Goal: Information Seeking & Learning: Find contact information

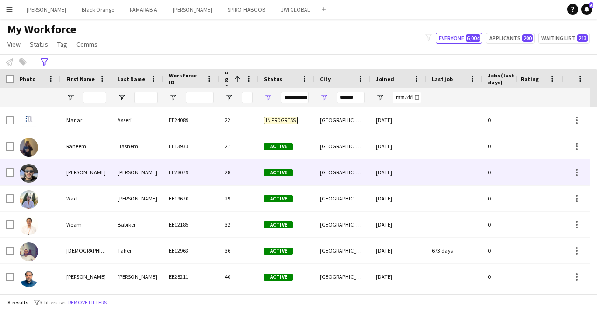
click at [97, 166] on div "[PERSON_NAME]" at bounding box center [86, 172] width 51 height 26
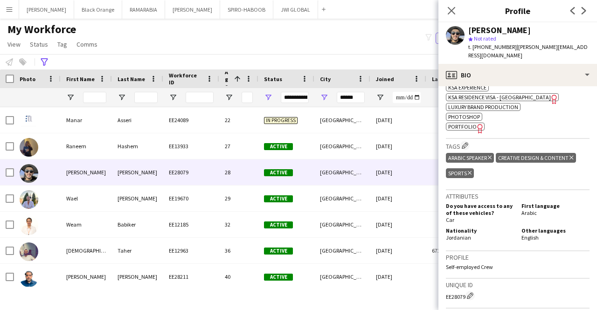
scroll to position [389, 0]
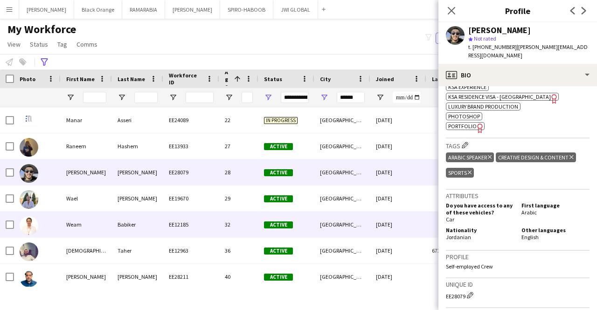
click at [163, 220] on div "Babiker" at bounding box center [137, 225] width 51 height 26
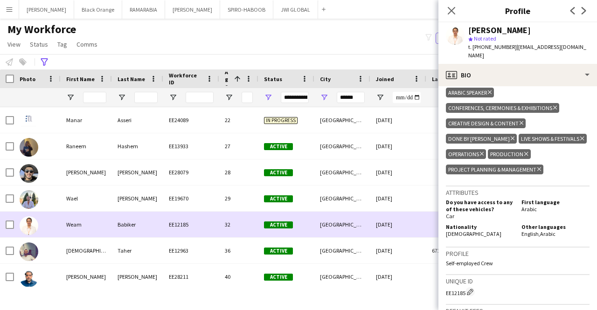
scroll to position [29, 0]
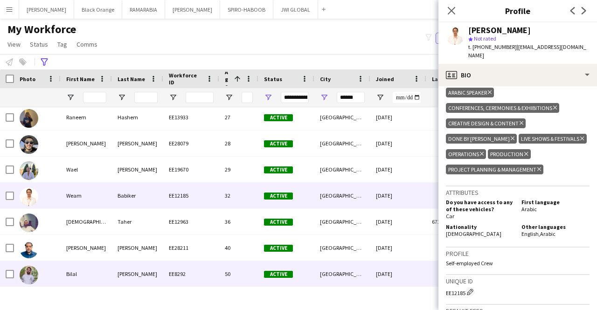
click at [78, 272] on div "Bilal" at bounding box center [86, 274] width 51 height 26
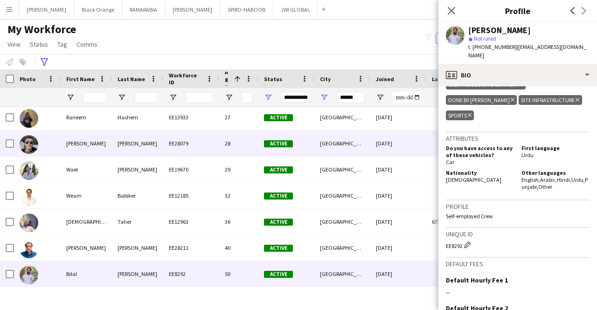
scroll to position [0, 0]
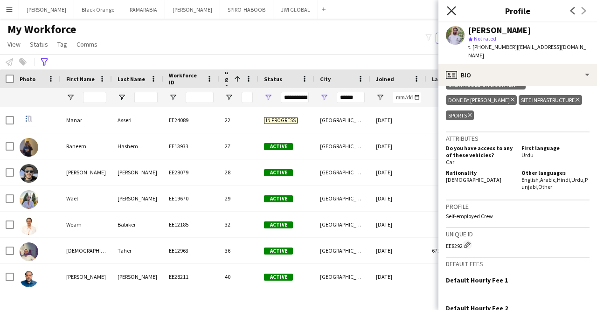
click at [448, 13] on icon "Close pop-in" at bounding box center [451, 10] width 9 height 9
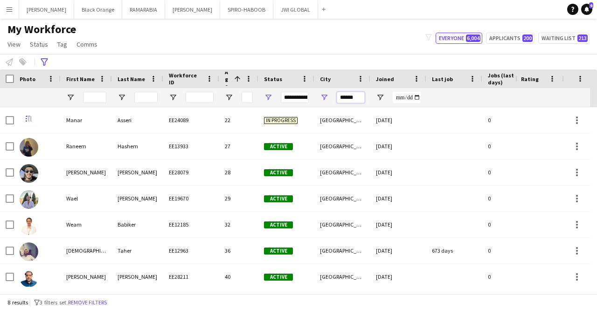
click at [355, 96] on input "******" at bounding box center [351, 97] width 28 height 11
type input "****"
click at [40, 57] on div "Advanced filters" at bounding box center [44, 61] width 11 height 11
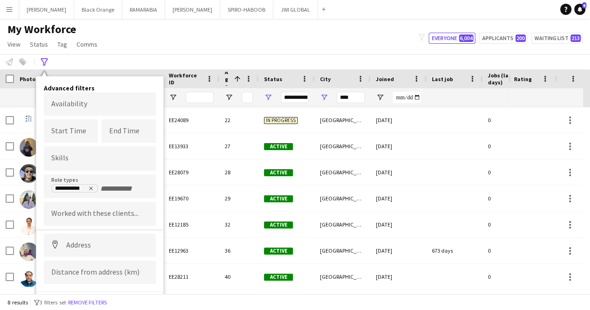
click at [121, 190] on input "+ Role type" at bounding box center [120, 189] width 40 height 8
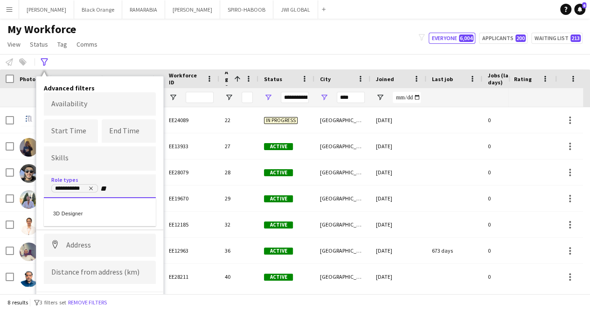
type input "**"
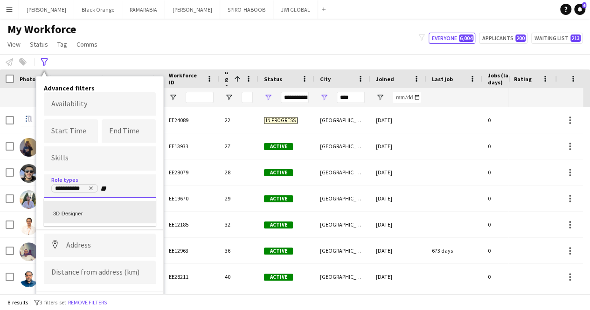
click at [100, 208] on div "3D Designer" at bounding box center [100, 212] width 112 height 22
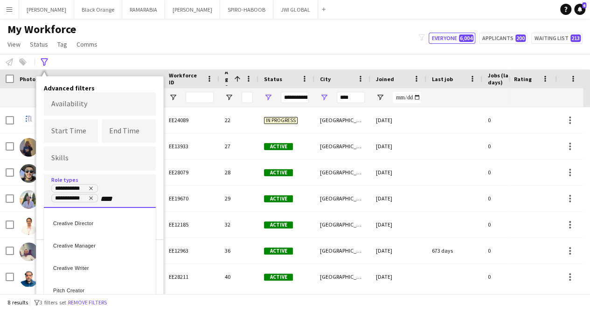
type input "****"
click at [97, 242] on div "Creative Manager" at bounding box center [100, 244] width 112 height 22
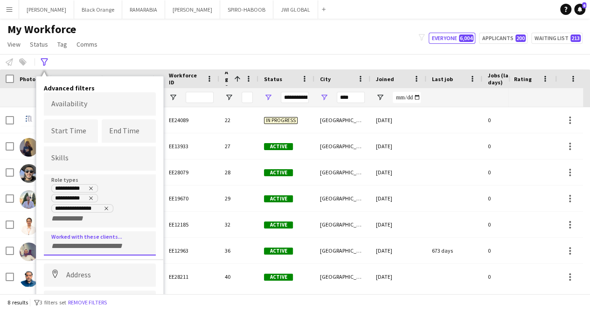
click at [97, 242] on div at bounding box center [100, 243] width 112 height 24
click at [159, 240] on div at bounding box center [295, 155] width 590 height 310
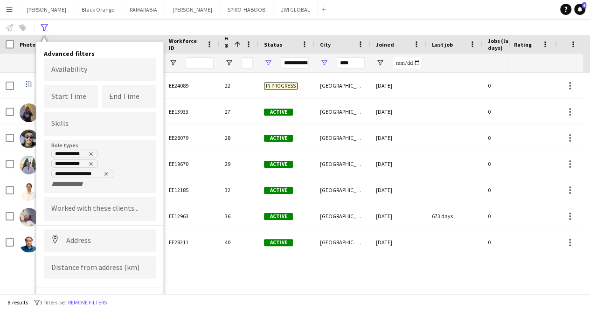
click at [117, 295] on button "View results" at bounding box center [125, 304] width 62 height 19
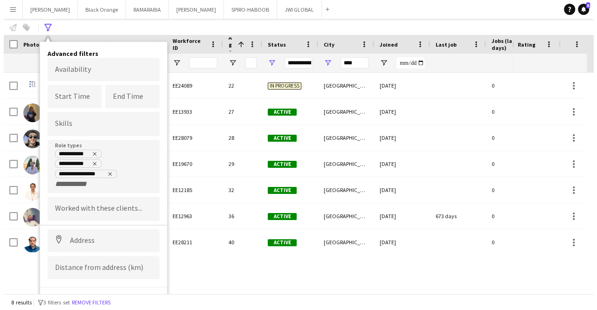
scroll to position [0, 0]
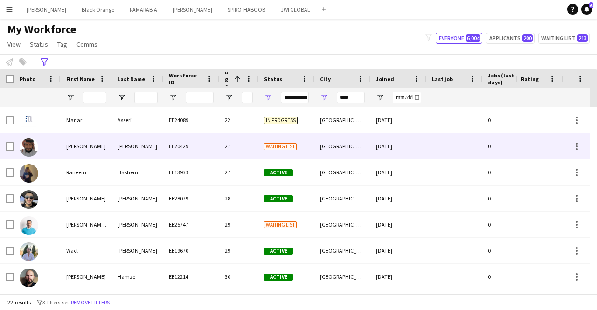
click at [93, 151] on div "[PERSON_NAME]" at bounding box center [86, 146] width 51 height 26
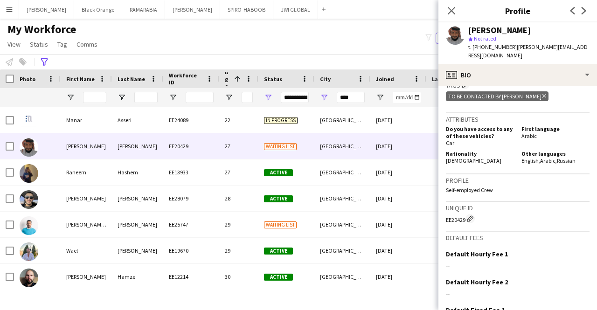
scroll to position [396, 0]
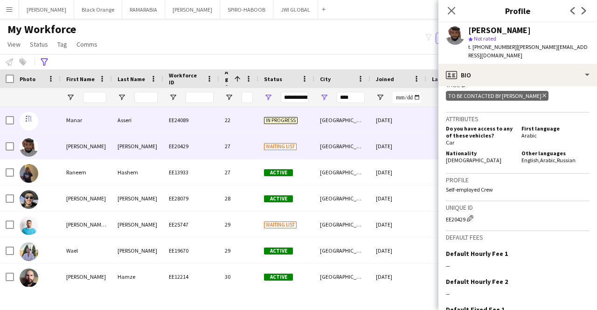
click at [121, 119] on div "Asseri" at bounding box center [137, 120] width 51 height 26
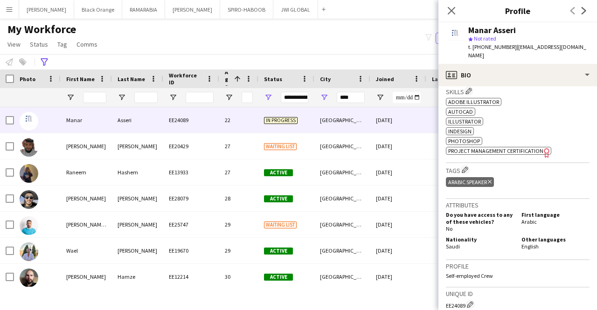
scroll to position [344, 0]
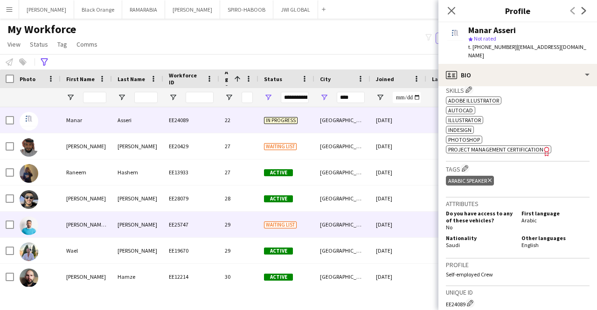
click at [102, 219] on div "[PERSON_NAME] ElAshraf" at bounding box center [86, 225] width 51 height 26
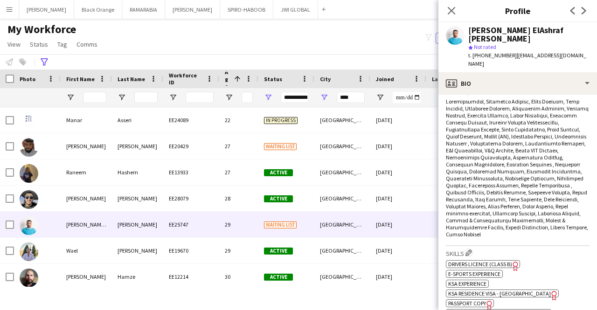
scroll to position [287, 0]
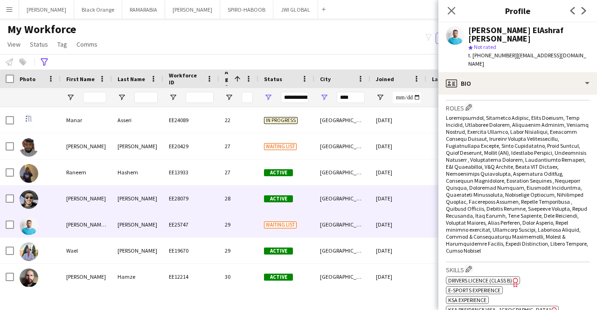
click at [113, 201] on div "[PERSON_NAME]" at bounding box center [137, 199] width 51 height 26
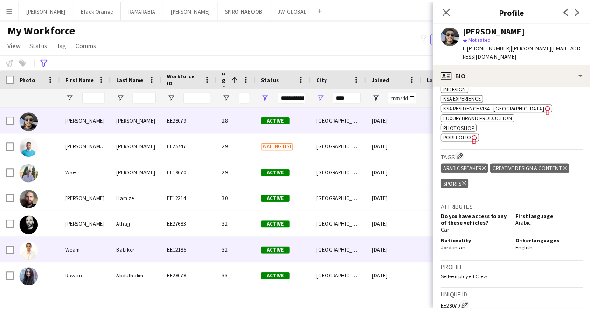
scroll to position [79, 0]
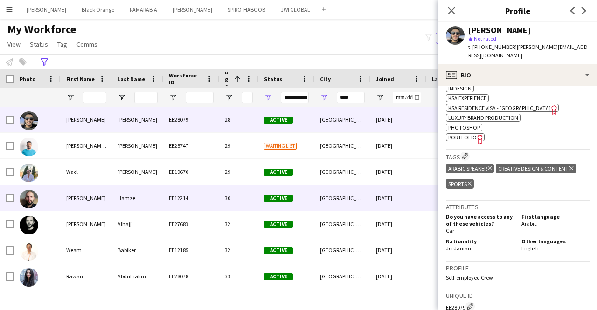
click at [92, 190] on div "[PERSON_NAME]" at bounding box center [86, 198] width 51 height 26
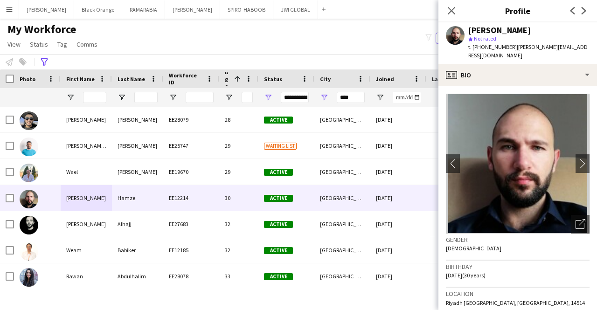
click at [52, 53] on app-page-menu "View Views Default view [PERSON_NAME] New view Update view Delete view Edit nam…" at bounding box center [53, 45] width 107 height 18
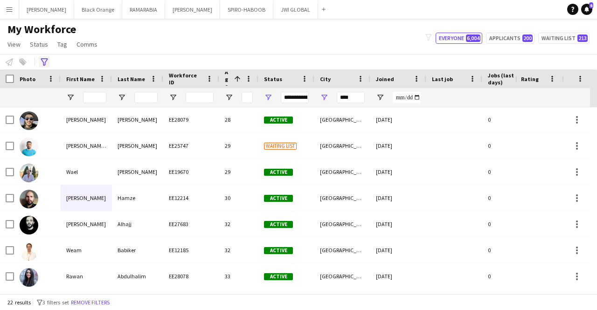
click at [44, 60] on icon "Advanced filters" at bounding box center [44, 61] width 7 height 7
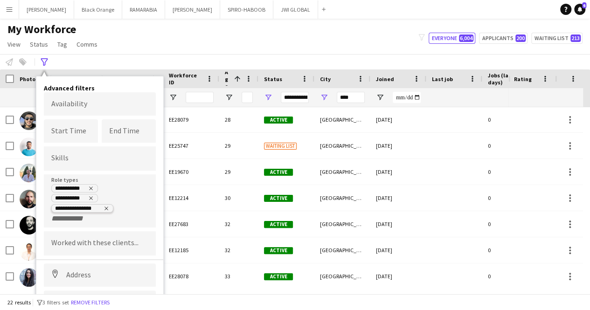
click at [106, 206] on icon "Remove tag" at bounding box center [107, 208] width 4 height 4
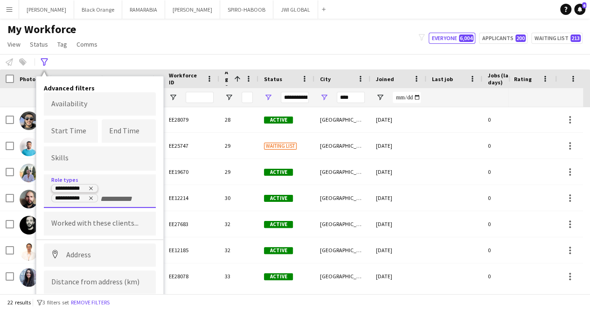
click at [89, 188] on icon "Remove tag" at bounding box center [91, 189] width 6 height 6
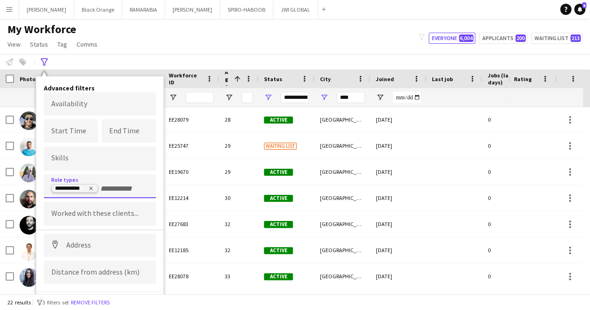
click at [92, 188] on icon "Remove tag" at bounding box center [91, 189] width 6 height 6
click at [92, 188] on input "Type to search role types..." at bounding box center [99, 189] width 97 height 8
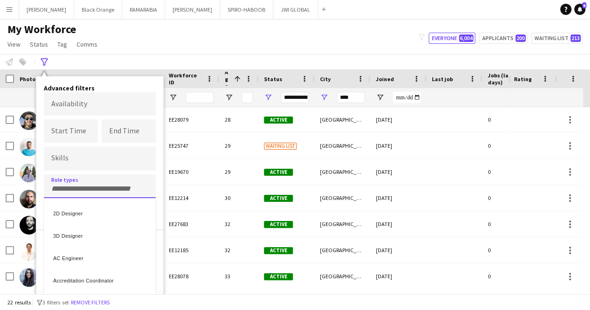
type input "*"
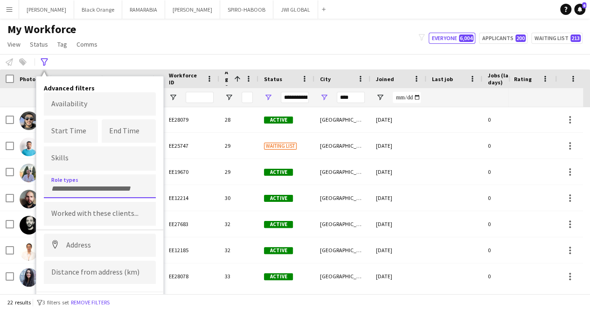
click at [139, 31] on div "My Workforce View Views Default view [PERSON_NAME] New view Update view Delete …" at bounding box center [295, 38] width 590 height 32
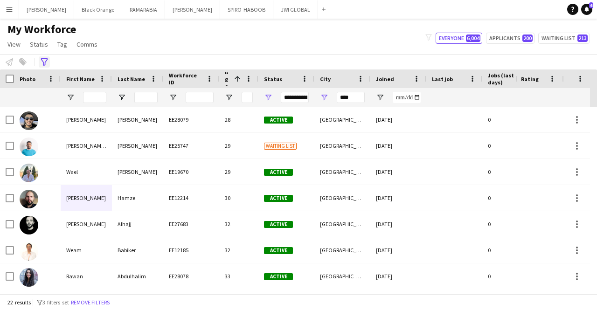
click at [44, 60] on icon "Advanced filters" at bounding box center [44, 61] width 7 height 7
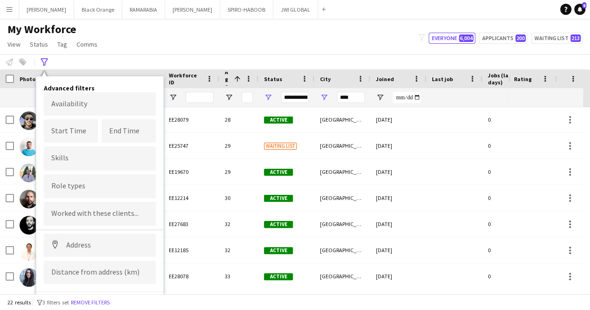
scroll to position [14, 0]
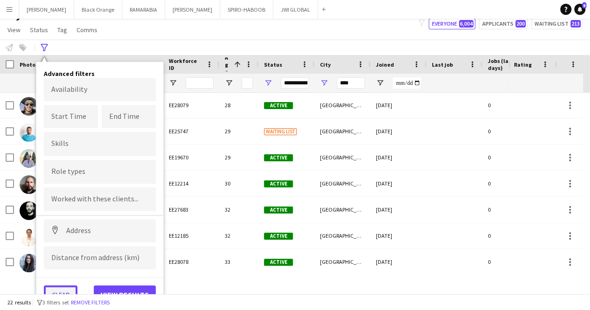
click at [67, 289] on button "Clear" at bounding box center [61, 294] width 34 height 19
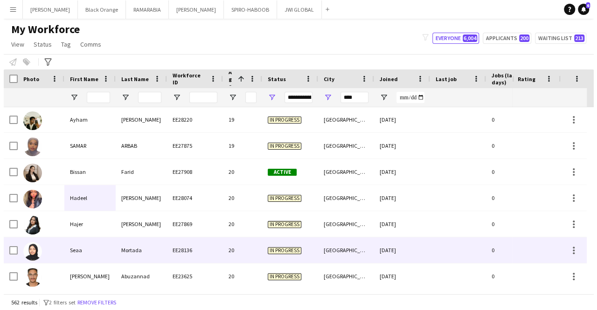
scroll to position [0, 0]
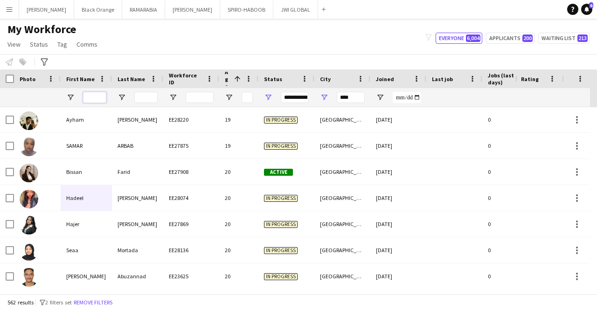
click at [90, 98] on input "First Name Filter Input" at bounding box center [94, 97] width 23 height 11
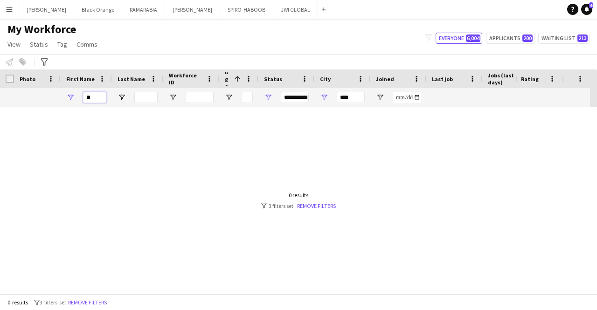
type input "*"
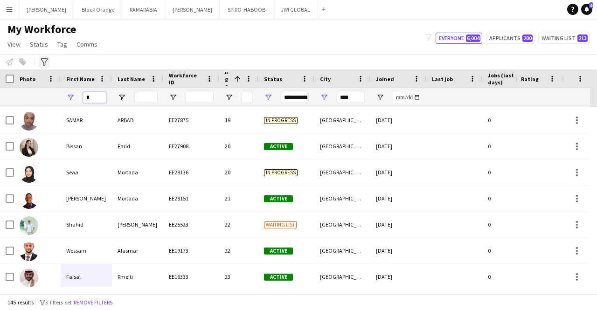
type input "*"
click at [47, 62] on icon "Advanced filters" at bounding box center [44, 61] width 7 height 7
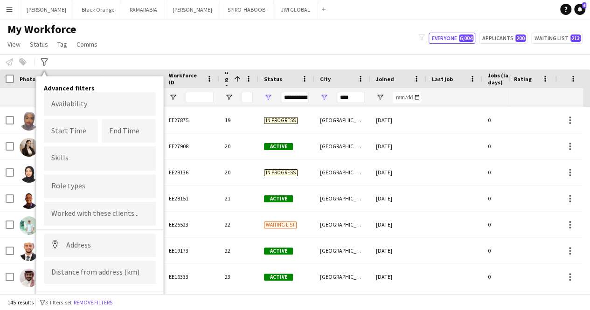
click at [77, 186] on input "Type to search role types..." at bounding box center [99, 186] width 97 height 8
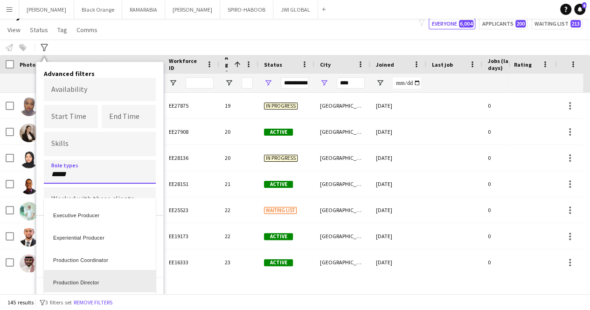
scroll to position [48, 0]
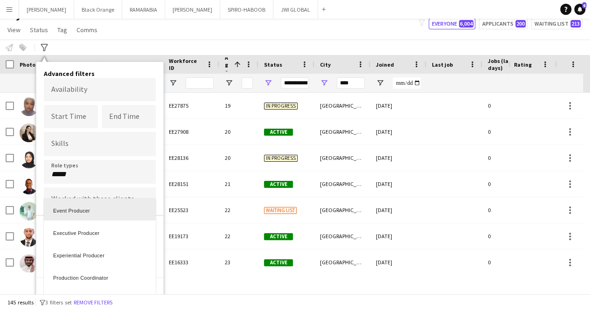
click at [99, 179] on div at bounding box center [295, 155] width 590 height 310
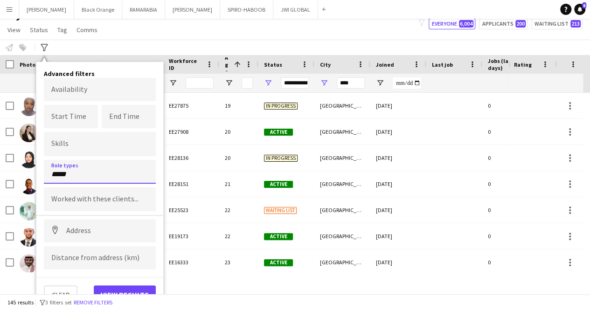
click at [97, 171] on input "*****" at bounding box center [99, 174] width 97 height 8
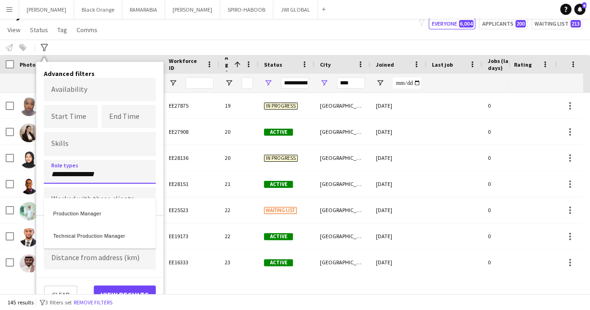
type input "**********"
click at [95, 208] on div "Production Manager" at bounding box center [100, 212] width 112 height 22
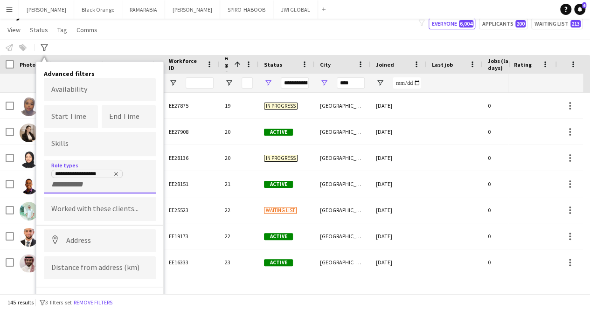
click at [123, 293] on div "Clear View results" at bounding box center [99, 300] width 127 height 27
click at [119, 294] on div "145 results filter-1 3 filters set Remove filters" at bounding box center [295, 302] width 590 height 16
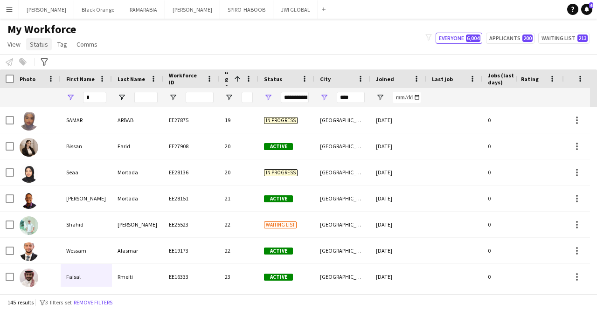
click at [34, 48] on span "Status" at bounding box center [39, 44] width 18 height 8
click at [122, 57] on div "**********" at bounding box center [298, 61] width 597 height 15
click at [42, 65] on icon "Advanced filters" at bounding box center [44, 61] width 7 height 7
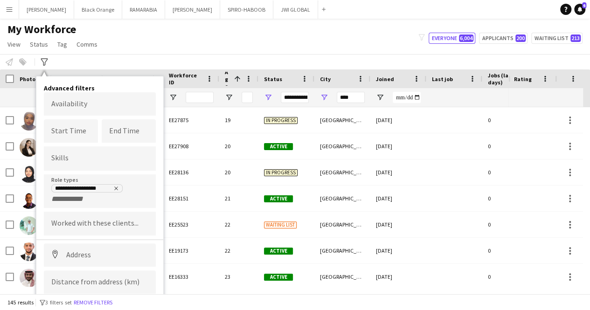
scroll to position [24, 0]
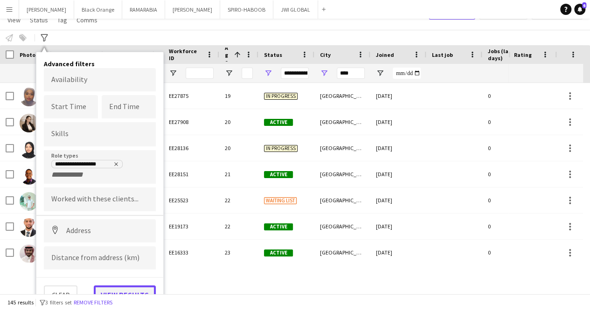
click at [120, 290] on button "View results" at bounding box center [125, 294] width 62 height 19
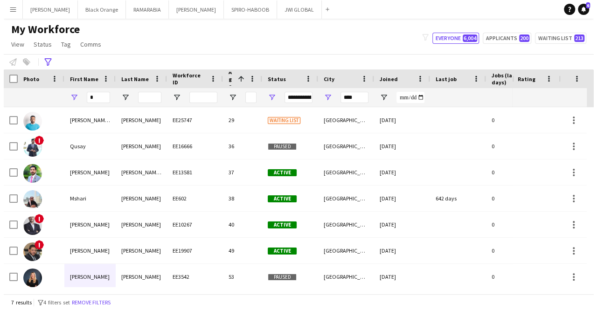
scroll to position [0, 0]
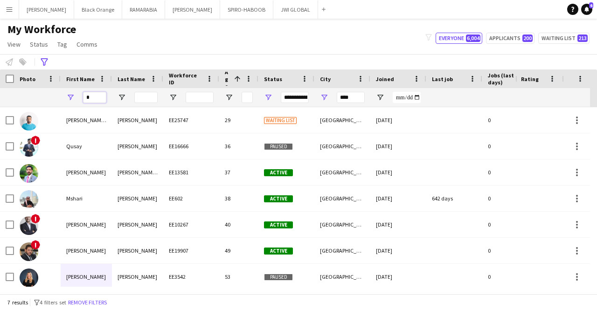
click at [96, 98] on input "*" at bounding box center [94, 97] width 23 height 11
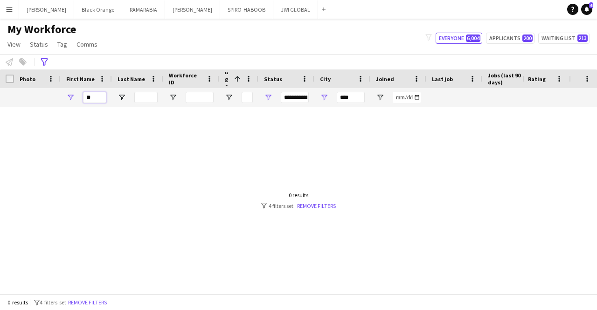
type input "*"
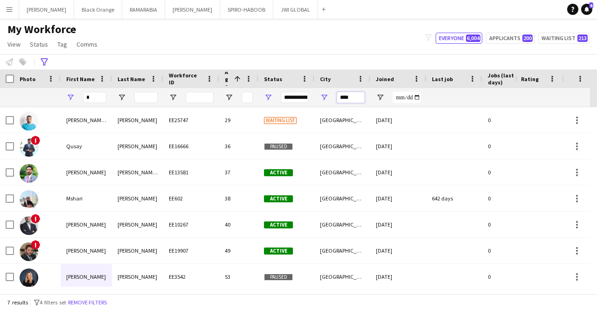
click at [345, 92] on input "****" at bounding box center [351, 97] width 28 height 11
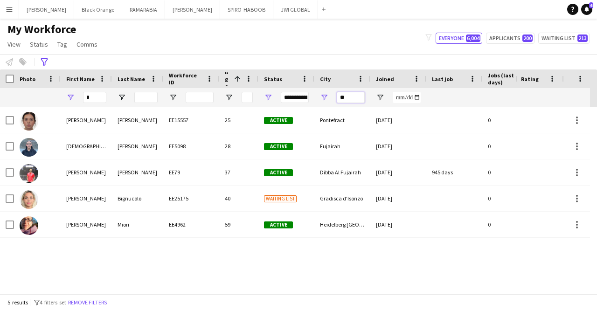
click at [348, 102] on input "**" at bounding box center [351, 97] width 28 height 11
type input "*"
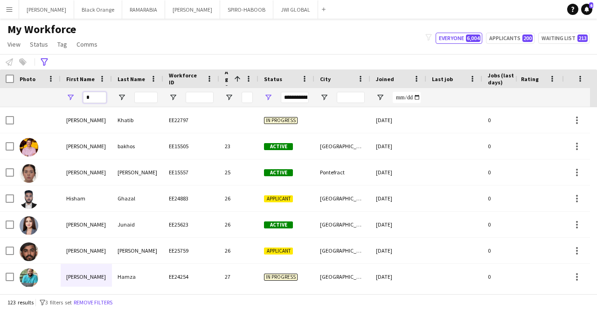
click at [96, 99] on input "*" at bounding box center [94, 97] width 23 height 11
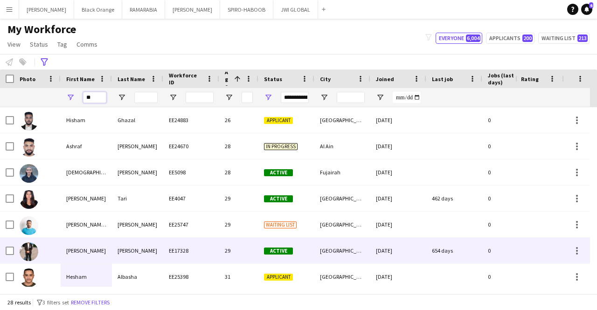
type input "**"
click at [85, 257] on div "[PERSON_NAME]" at bounding box center [86, 251] width 51 height 26
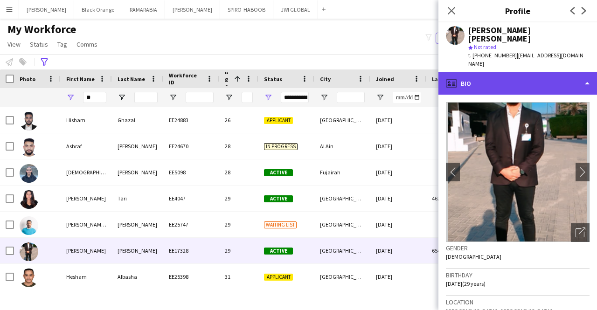
click at [481, 80] on div "profile Bio" at bounding box center [517, 83] width 158 height 22
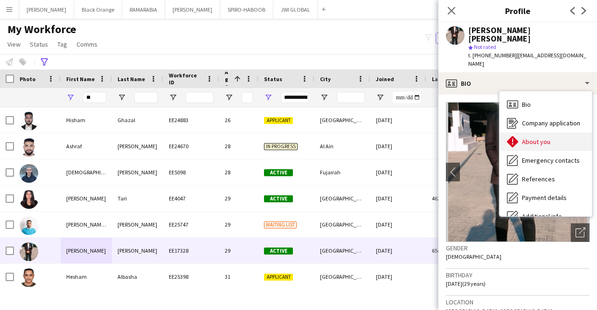
click at [489, 137] on span "About you" at bounding box center [536, 141] width 28 height 8
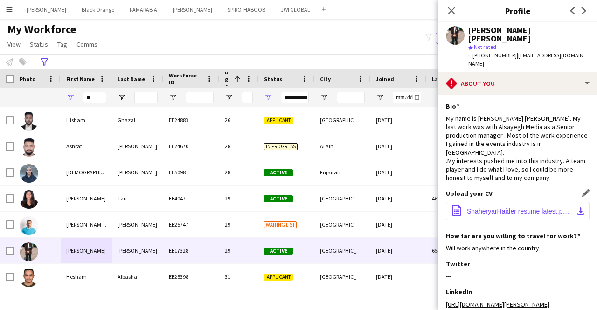
click at [480, 207] on span "ShaheryarHaider resume latest.pdf.pdf" at bounding box center [519, 210] width 105 height 7
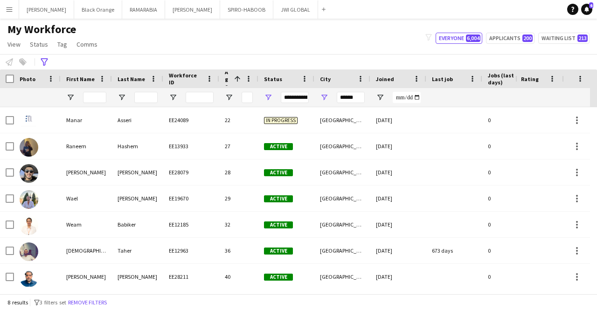
click at [318, 11] on div "Add" at bounding box center [323, 9] width 11 height 19
click at [322, 11] on app-icon "Add" at bounding box center [324, 9] width 4 height 4
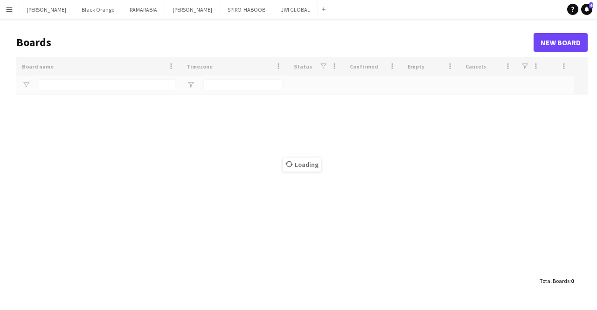
click at [115, 83] on div "Loading" at bounding box center [301, 164] width 571 height 215
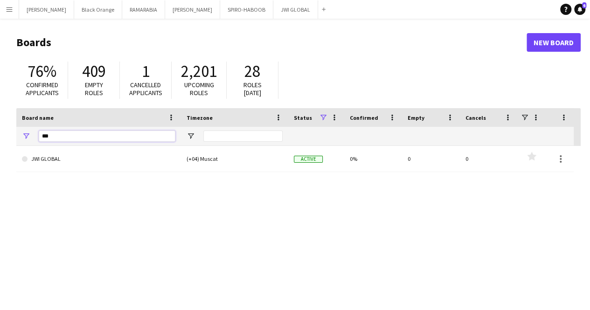
click at [109, 134] on input "***" at bounding box center [107, 136] width 137 height 11
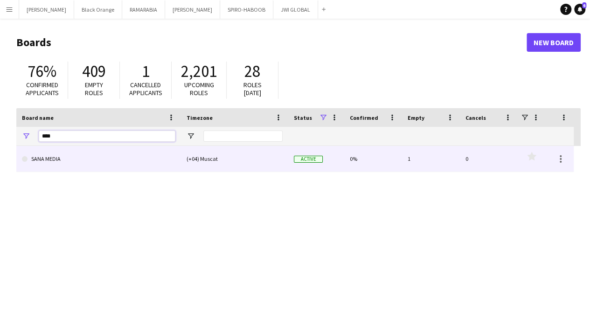
type input "****"
click at [98, 169] on link "SANA MEDIA" at bounding box center [98, 159] width 153 height 26
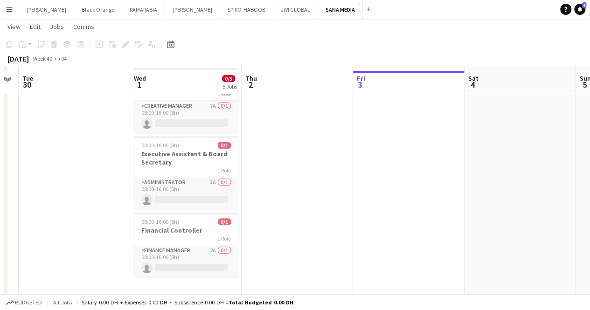
scroll to position [189, 0]
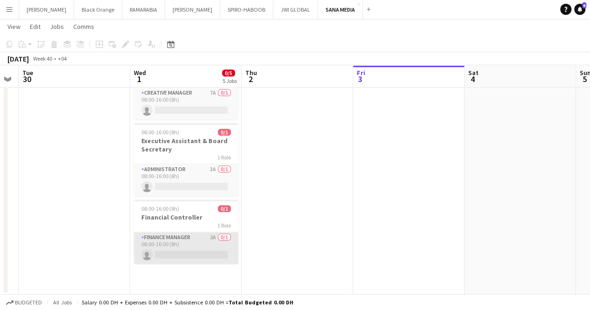
click at [190, 238] on app-card-role "Finance Manager 2A 0/1 08:00-16:00 (8h) single-neutral-actions" at bounding box center [186, 248] width 104 height 32
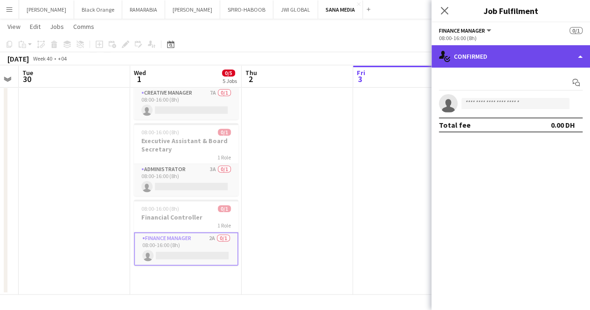
click at [489, 58] on div "single-neutral-actions-check-2 Confirmed" at bounding box center [510, 56] width 158 height 22
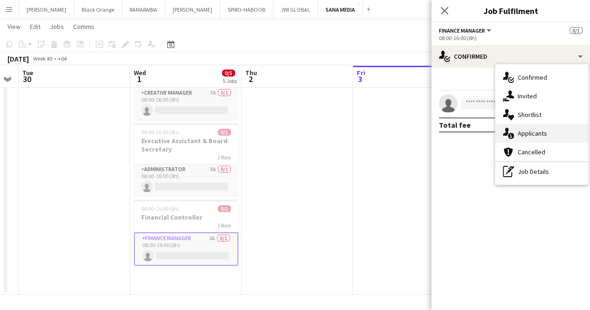
click at [489, 134] on span "Applicants" at bounding box center [531, 133] width 29 height 8
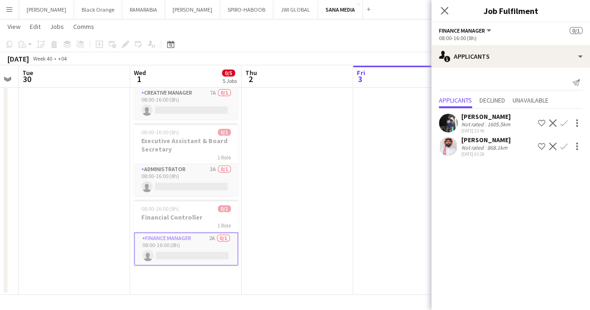
click at [482, 124] on div "Not rated" at bounding box center [473, 124] width 24 height 7
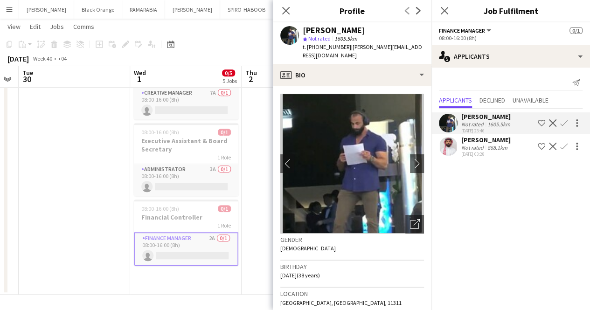
click at [480, 148] on div "Not rated" at bounding box center [473, 147] width 24 height 7
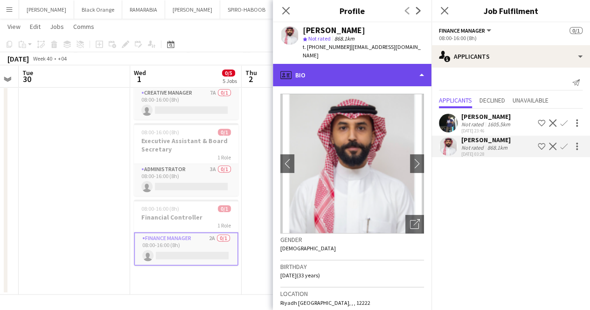
click at [328, 75] on div "profile Bio" at bounding box center [352, 75] width 158 height 22
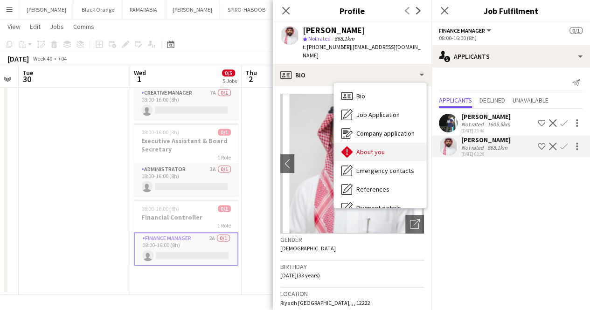
click at [383, 148] on span "About you" at bounding box center [370, 152] width 28 height 8
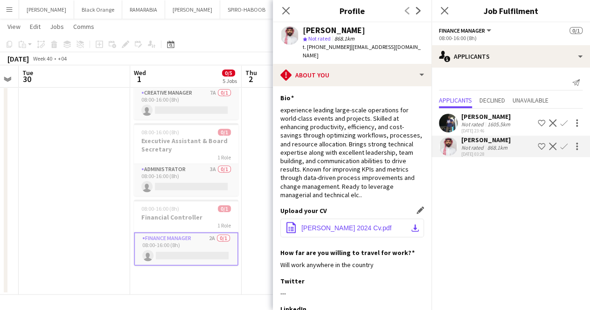
drag, startPoint x: 362, startPoint y: 225, endPoint x: 349, endPoint y: 224, distance: 13.1
click at [349, 224] on button "office-file-sheet MOHAMMED ABDULLAH 2024 Cv.pdf download-bottom" at bounding box center [352, 228] width 144 height 19
click at [253, 235] on app-date-cell at bounding box center [296, 104] width 111 height 379
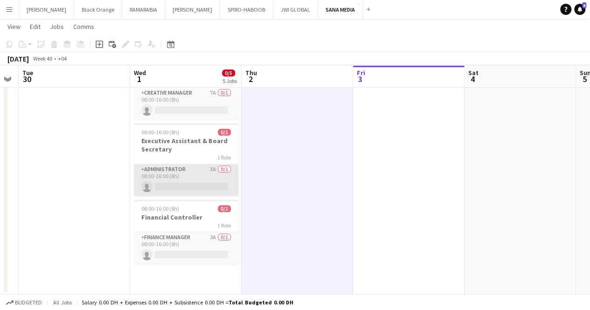
click at [179, 175] on app-card-role "Administrator 3A 0/1 08:00-16:00 (8h) single-neutral-actions" at bounding box center [186, 180] width 104 height 32
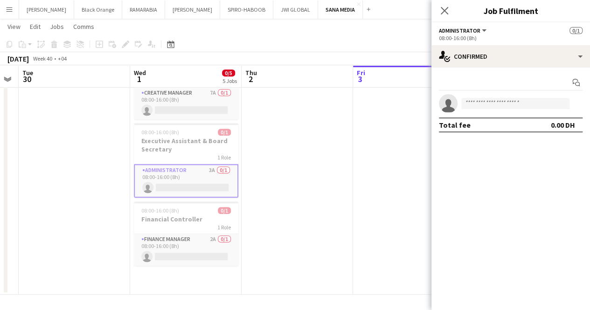
click at [179, 175] on app-card-role "Administrator 3A 0/1 08:00-16:00 (8h) single-neutral-actions" at bounding box center [186, 181] width 104 height 34
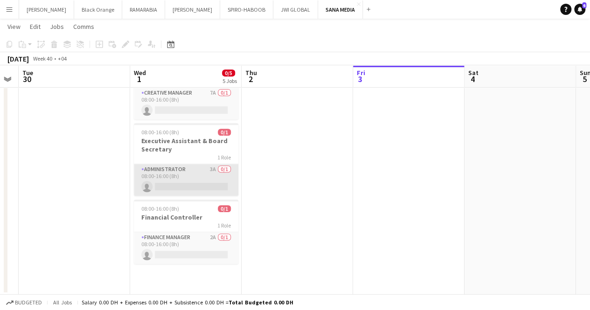
click at [154, 178] on app-card-role "Administrator 3A 0/1 08:00-16:00 (8h) single-neutral-actions" at bounding box center [186, 180] width 104 height 32
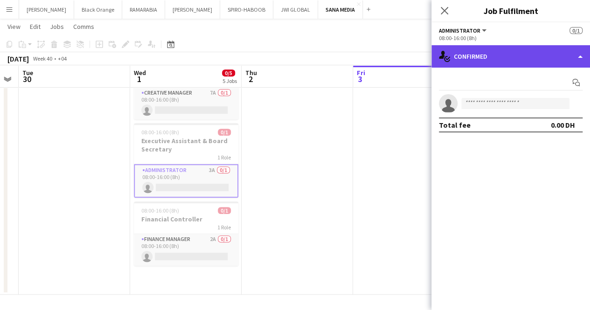
click at [489, 55] on div "single-neutral-actions-check-2 Confirmed" at bounding box center [510, 56] width 158 height 22
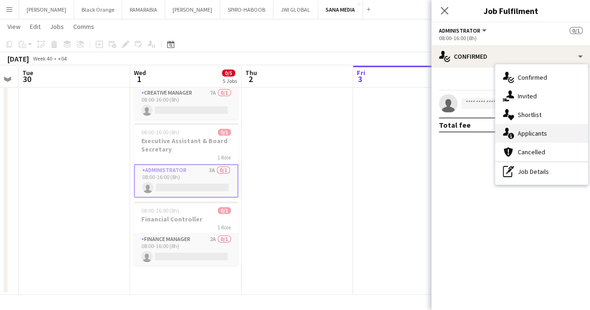
click at [489, 135] on span "Applicants" at bounding box center [531, 133] width 29 height 8
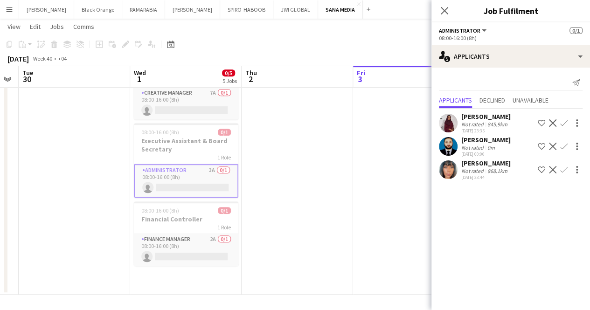
click at [470, 115] on div "Sara Abdullah" at bounding box center [485, 116] width 49 height 8
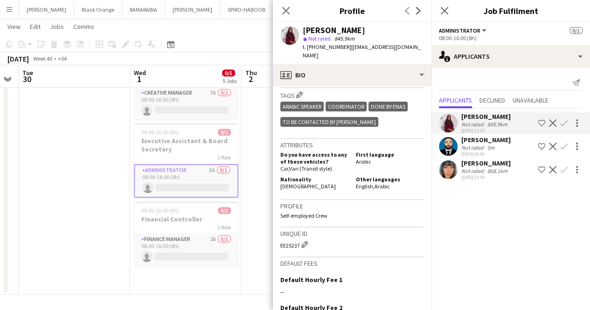
scroll to position [350, 0]
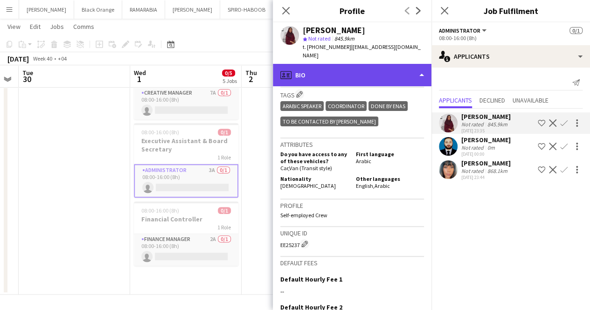
click at [345, 64] on div "profile Bio" at bounding box center [352, 75] width 158 height 22
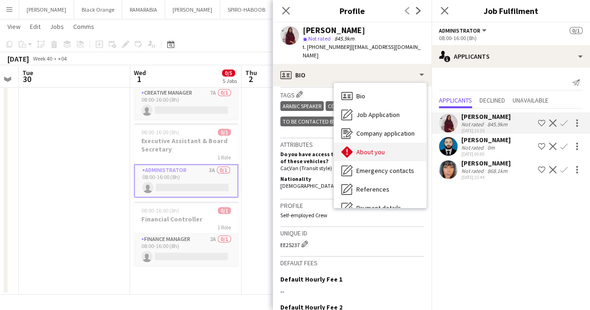
click at [376, 148] on span "About you" at bounding box center [370, 152] width 28 height 8
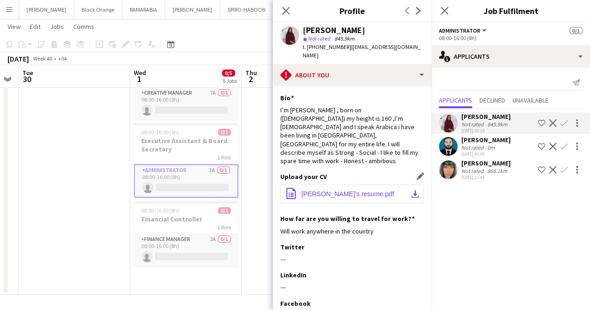
click at [370, 185] on button "office-file-sheet Sarah's resume.pdf download-bottom" at bounding box center [352, 194] width 144 height 19
click at [476, 144] on div "Not rated" at bounding box center [473, 147] width 24 height 7
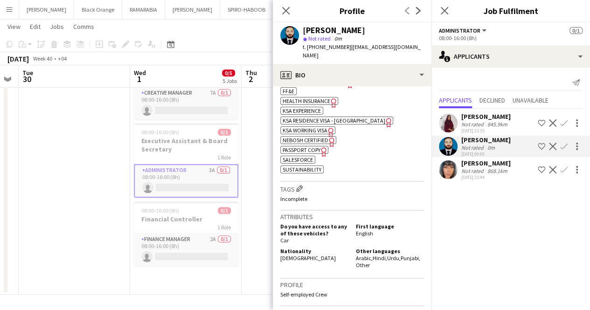
scroll to position [345, 0]
click at [99, 213] on app-date-cell at bounding box center [74, 104] width 111 height 379
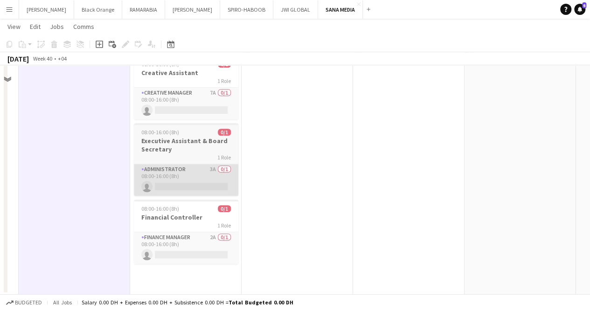
scroll to position [71, 0]
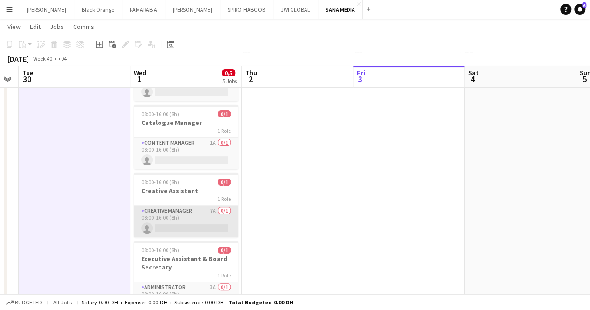
click at [188, 209] on app-card-role "Creative Manager 7A 0/1 08:00-16:00 (8h) single-neutral-actions" at bounding box center [186, 222] width 104 height 32
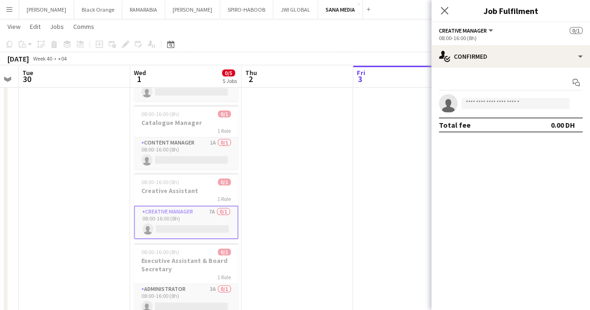
click at [489, 68] on div "Start chat single-neutral-actions Total fee 0.00 DH" at bounding box center [510, 104] width 158 height 72
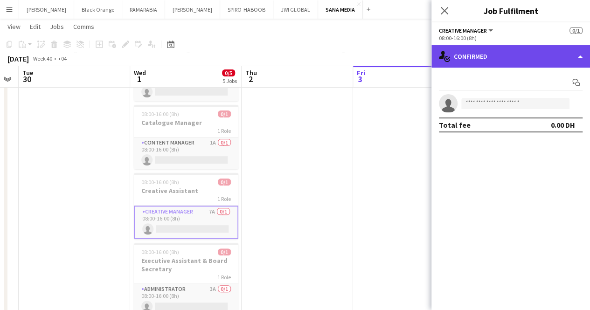
click at [489, 62] on div "single-neutral-actions-check-2 Confirmed" at bounding box center [510, 56] width 158 height 22
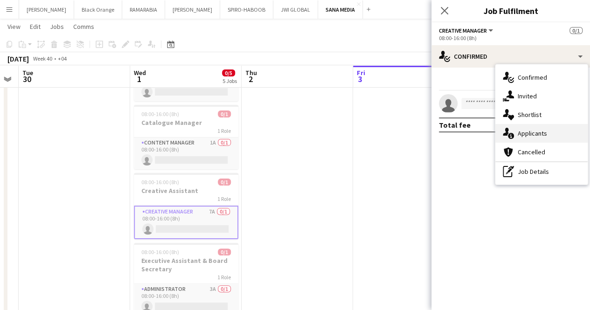
click at [489, 138] on div "single-neutral-actions-information Applicants" at bounding box center [541, 133] width 92 height 19
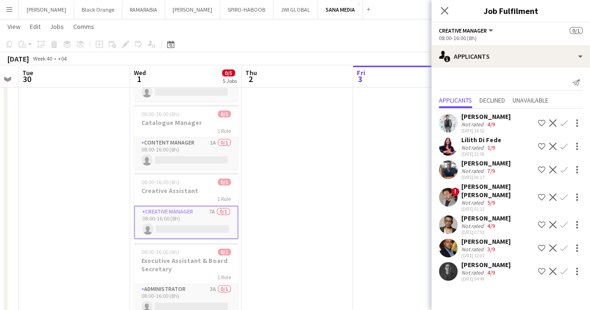
scroll to position [8, 0]
click at [474, 261] on div "Mohamed Dawa" at bounding box center [485, 265] width 49 height 8
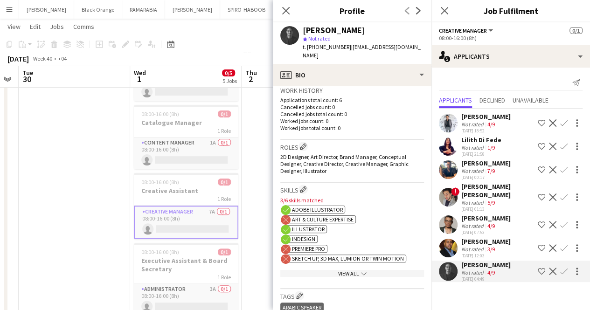
scroll to position [263, 0]
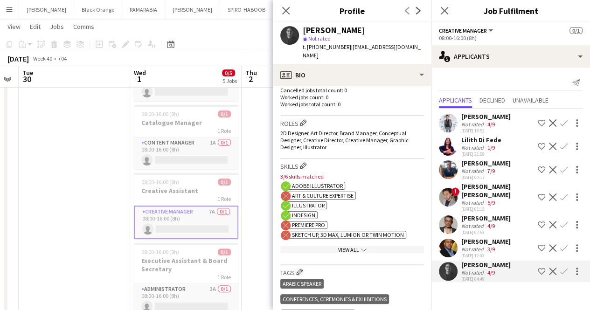
click at [467, 237] on div "Ehab Nafea" at bounding box center [485, 241] width 49 height 8
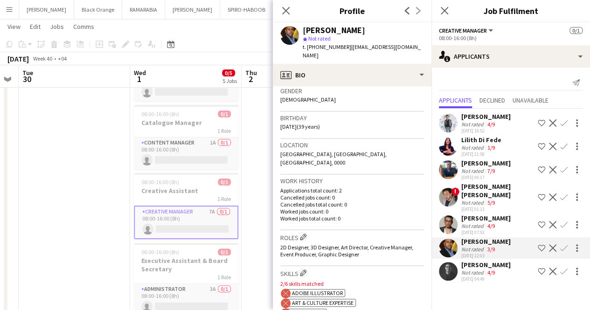
scroll to position [150, 0]
click at [481, 222] on div "Not rated" at bounding box center [473, 225] width 24 height 7
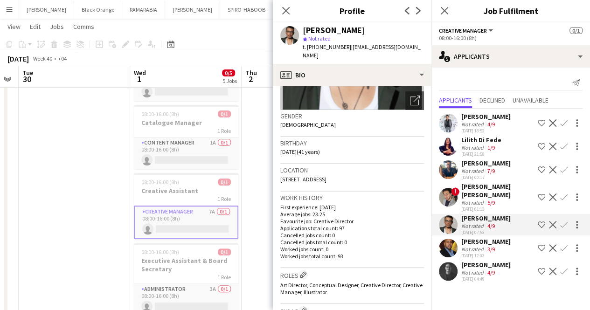
scroll to position [124, 0]
click at [481, 188] on div "Ibrahim Sameeh Saleem" at bounding box center [497, 190] width 73 height 17
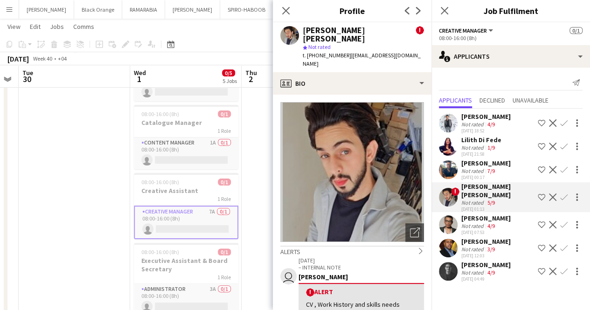
click at [467, 136] on div "Lilith Di Fede" at bounding box center [481, 140] width 40 height 8
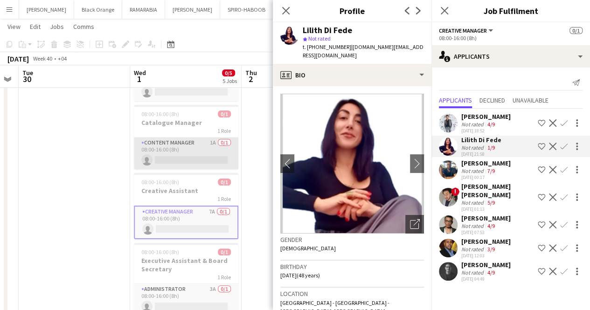
click at [174, 144] on app-card-role "Content Manager 1A 0/1 08:00-16:00 (8h) single-neutral-actions" at bounding box center [186, 153] width 104 height 32
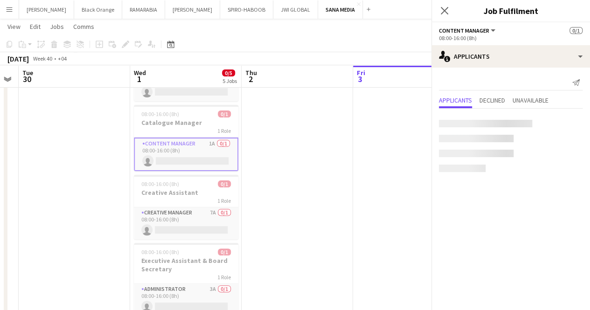
scroll to position [0, 0]
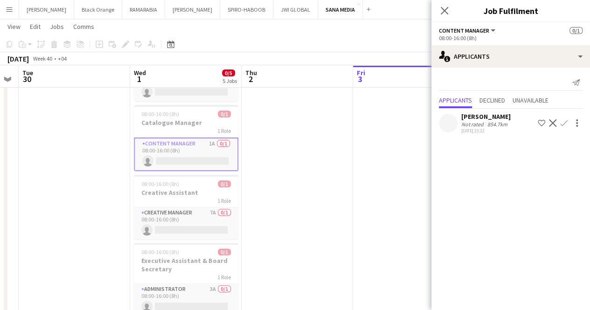
click at [174, 144] on app-card-role "Content Manager 1A 0/1 08:00-16:00 (8h) single-neutral-actions" at bounding box center [186, 154] width 104 height 34
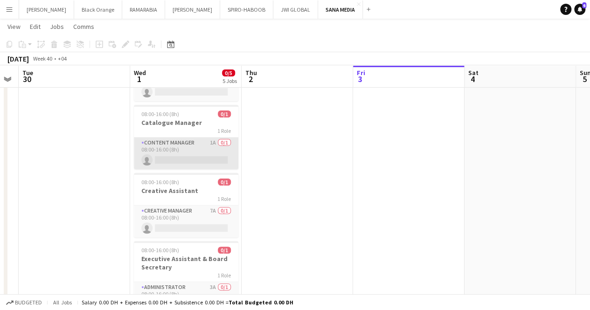
click at [180, 141] on app-card-role "Content Manager 1A 0/1 08:00-16:00 (8h) single-neutral-actions" at bounding box center [186, 153] width 104 height 32
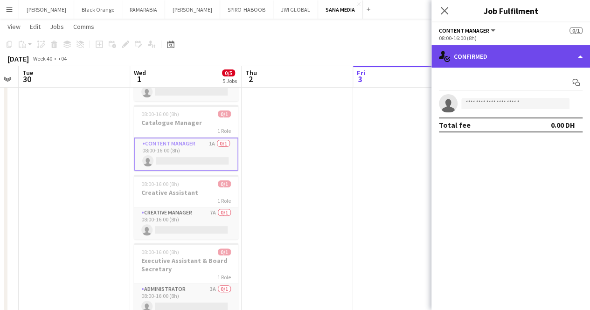
click at [485, 54] on div "single-neutral-actions-check-2 Confirmed" at bounding box center [510, 56] width 158 height 22
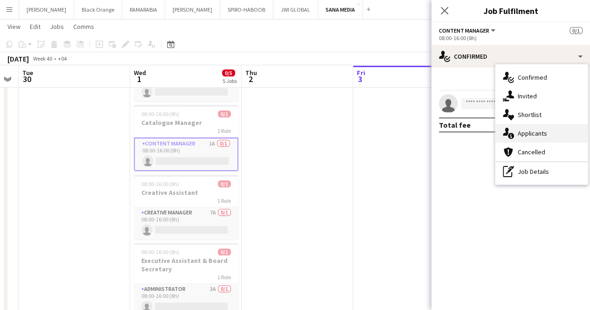
click at [489, 136] on span "Applicants" at bounding box center [531, 133] width 29 height 8
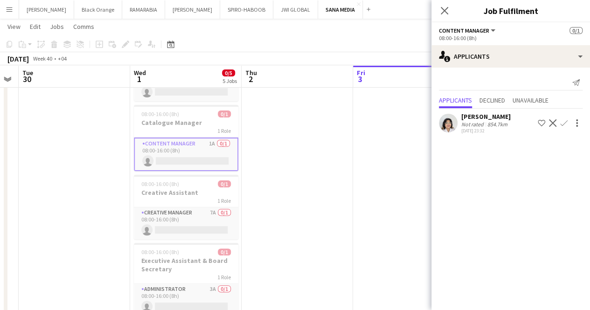
click at [467, 121] on div "Not rated" at bounding box center [473, 124] width 24 height 7
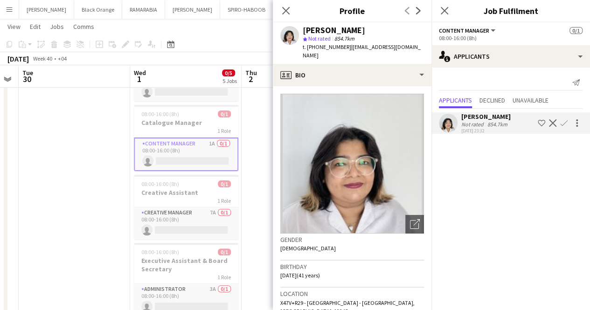
click at [409, 191] on img at bounding box center [352, 164] width 144 height 140
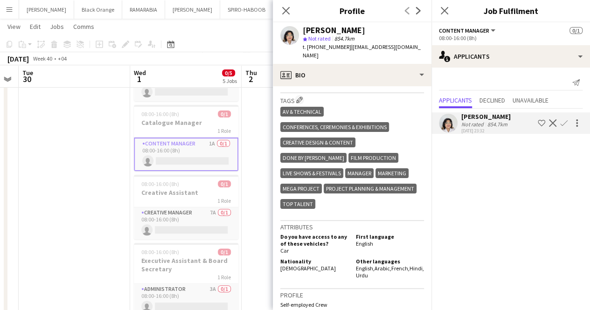
scroll to position [442, 0]
click at [74, 166] on app-date-cell at bounding box center [74, 222] width 111 height 379
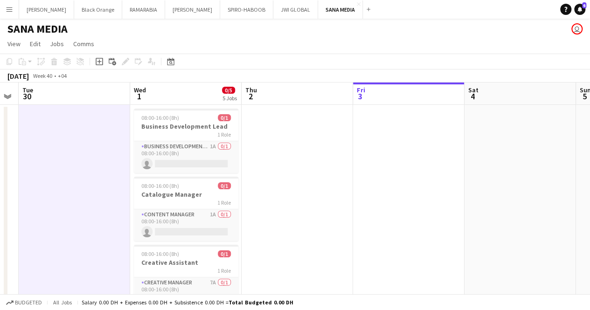
scroll to position [0, 0]
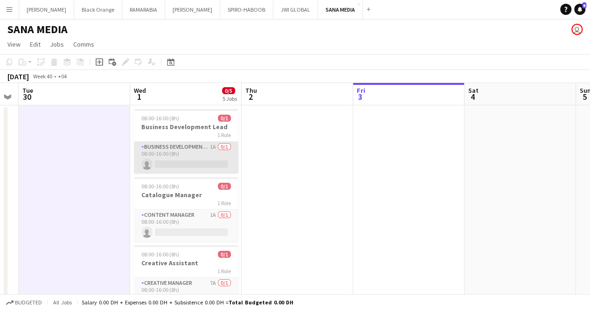
click at [170, 156] on app-card-role "Business Development Manager 1A 0/1 08:00-16:00 (8h) single-neutral-actions" at bounding box center [186, 158] width 104 height 32
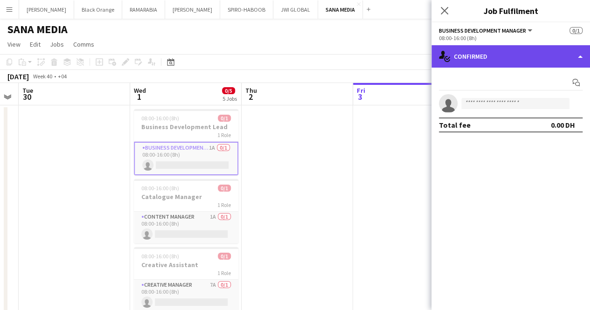
click at [474, 61] on div "single-neutral-actions-check-2 Confirmed" at bounding box center [510, 56] width 158 height 22
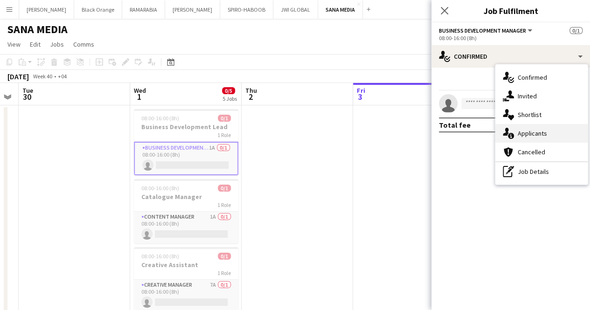
click at [489, 138] on div "single-neutral-actions-information Applicants" at bounding box center [541, 133] width 92 height 19
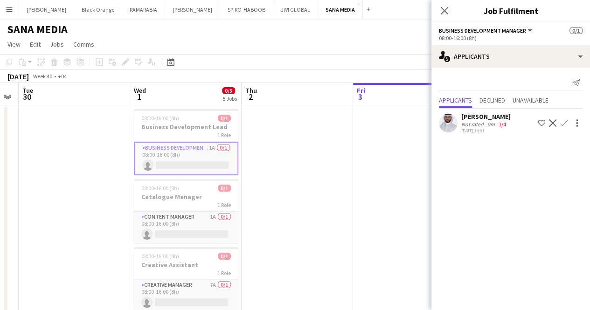
click at [469, 121] on div "Not rated" at bounding box center [473, 124] width 24 height 7
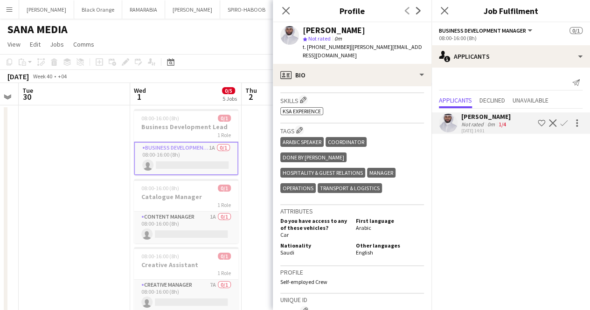
scroll to position [342, 0]
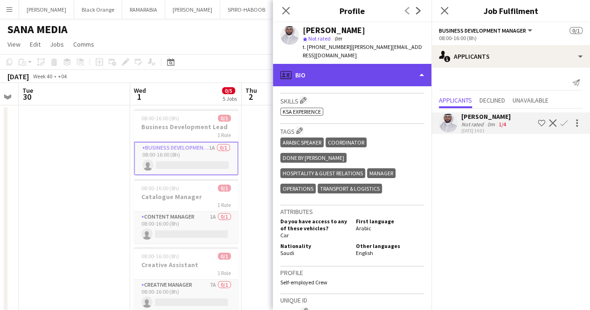
click at [338, 70] on div "profile Bio" at bounding box center [352, 75] width 158 height 22
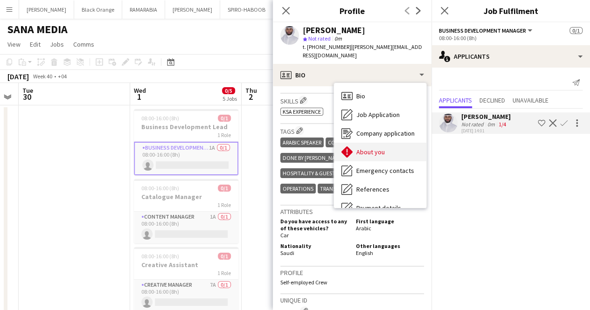
click at [362, 148] on span "About you" at bounding box center [370, 152] width 28 height 8
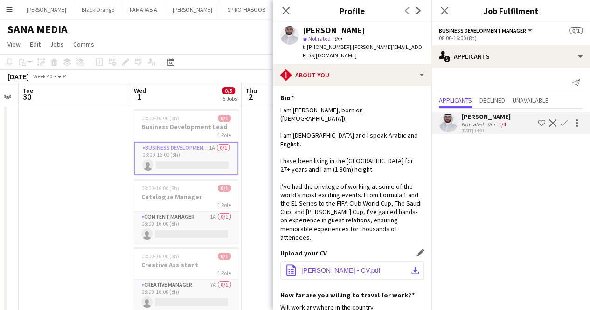
click at [333, 261] on button "office-file-sheet Ahmed Sait - CV.pdf download-bottom" at bounding box center [352, 270] width 144 height 19
click at [5, 10] on button "Menu" at bounding box center [9, 9] width 19 height 19
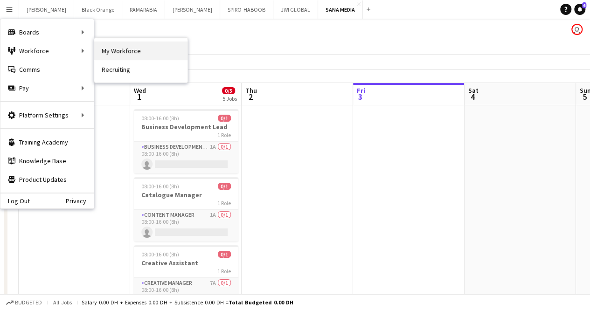
click at [116, 48] on link "My Workforce" at bounding box center [140, 50] width 93 height 19
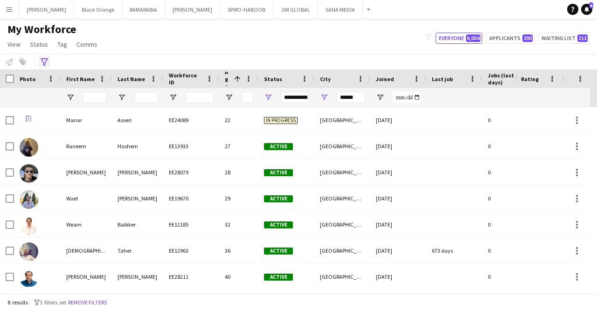
click at [47, 57] on div "Advanced filters" at bounding box center [44, 61] width 11 height 11
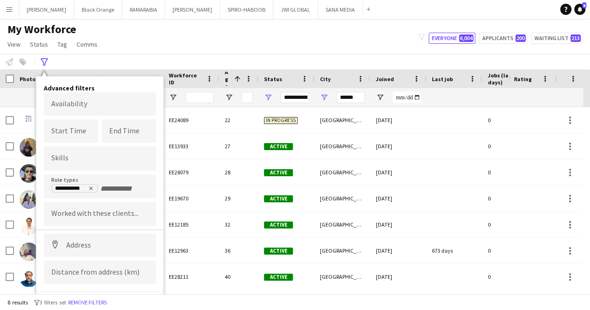
click at [123, 182] on div "**********" at bounding box center [100, 186] width 112 height 24
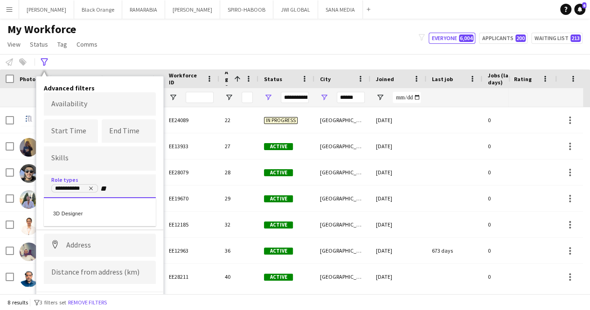
type input "**"
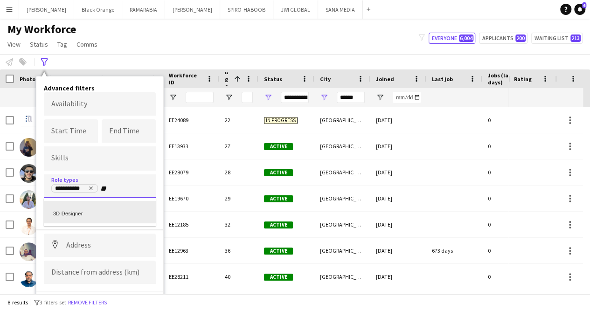
click at [116, 207] on div "3D Designer" at bounding box center [100, 212] width 112 height 22
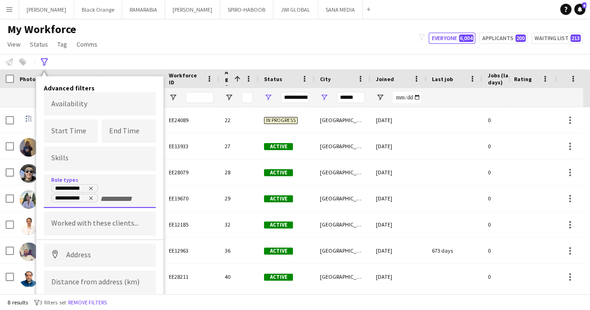
scroll to position [24, 0]
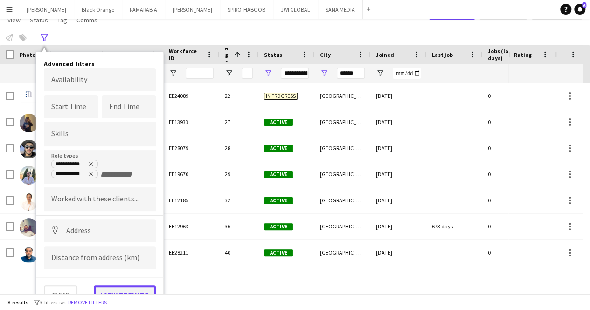
click at [127, 287] on button "View results" at bounding box center [125, 294] width 62 height 19
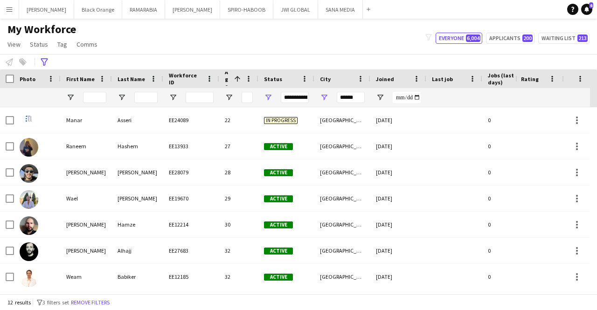
scroll to position [0, 143]
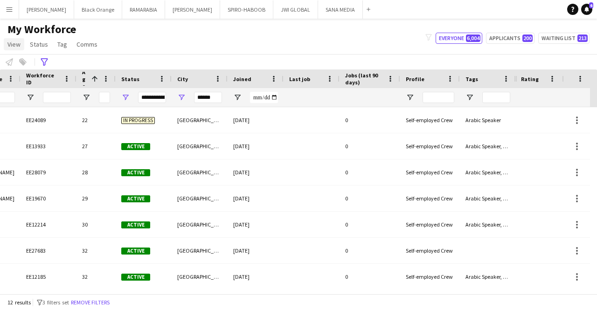
click at [22, 47] on link "View" at bounding box center [14, 44] width 21 height 12
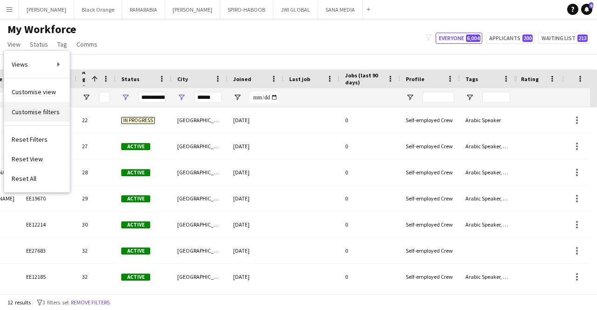
click at [53, 110] on span "Customise filters" at bounding box center [36, 112] width 48 height 8
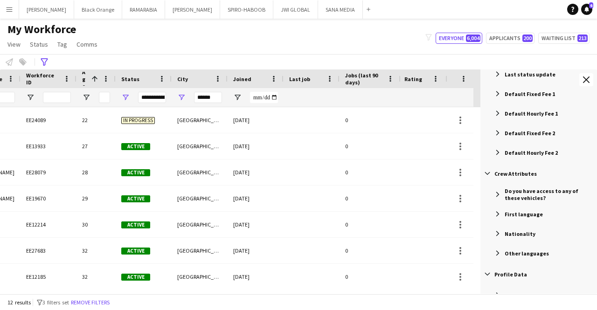
scroll to position [460, 0]
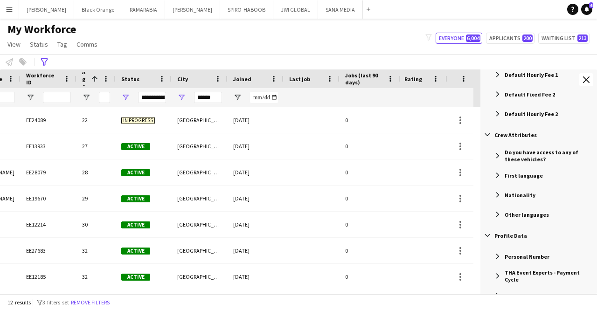
click at [489, 192] on span "Filter List 54 Filters" at bounding box center [497, 195] width 8 height 8
click at [489, 237] on input "Search filter values" at bounding box center [542, 236] width 98 height 11
click at [489, 236] on input "*****" at bounding box center [542, 236] width 98 height 11
type input "*"
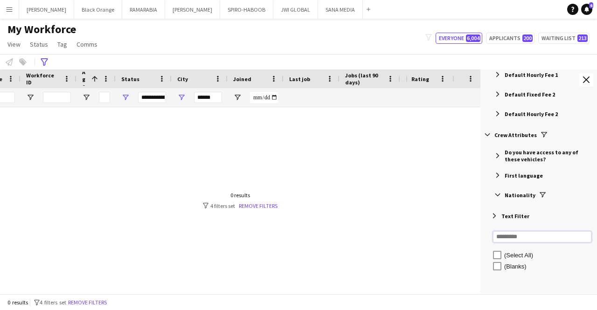
click at [489, 234] on input "Search filter values" at bounding box center [542, 236] width 98 height 11
type input "******"
click at [489, 194] on span "Filter List 54 Filters" at bounding box center [542, 195] width 8 height 8
drag, startPoint x: 539, startPoint y: 194, endPoint x: 556, endPoint y: 190, distance: 17.3
click at [489, 190] on div "Nationality" at bounding box center [540, 194] width 114 height 17
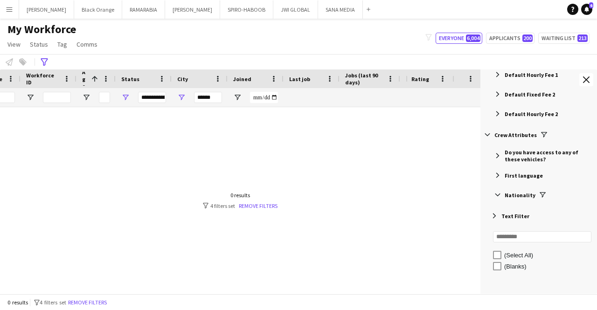
click at [489, 192] on span "Filter List 54 Filters" at bounding box center [542, 195] width 8 height 8
click at [489, 197] on span "Filter List 54 Filters" at bounding box center [497, 195] width 8 height 8
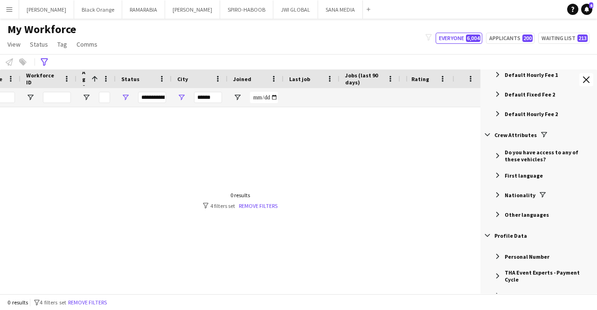
click at [489, 194] on span "Filter List 54 Filters" at bounding box center [497, 195] width 8 height 8
click at [489, 193] on span "Filter List 54 Filters" at bounding box center [497, 195] width 8 height 8
click at [489, 194] on span "Filter List 54 Filters" at bounding box center [497, 195] width 8 height 8
click at [489, 217] on span "Filter List 54 Filters" at bounding box center [494, 216] width 8 height 8
click at [489, 251] on input "Filter Value" at bounding box center [542, 252] width 98 height 11
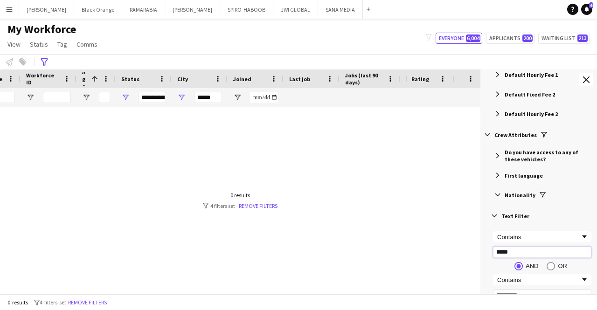
scroll to position [533, 0]
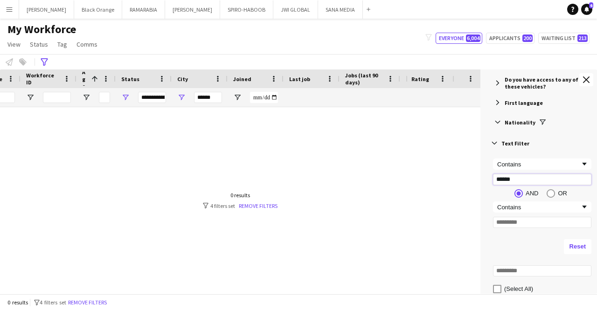
type input "*****"
click at [489, 78] on app-icon "Close tool panel" at bounding box center [586, 79] width 7 height 7
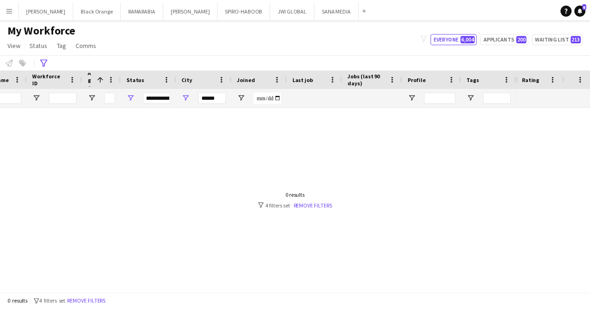
scroll to position [0, 0]
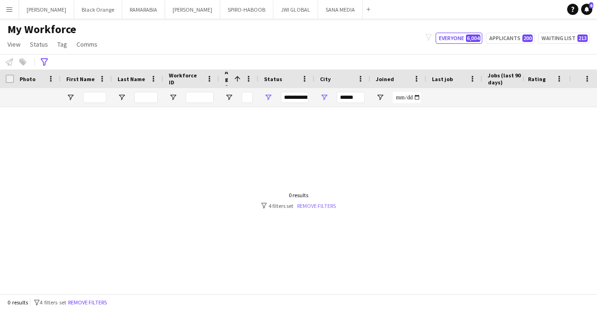
click at [304, 204] on link "Remove filters" at bounding box center [316, 205] width 39 height 7
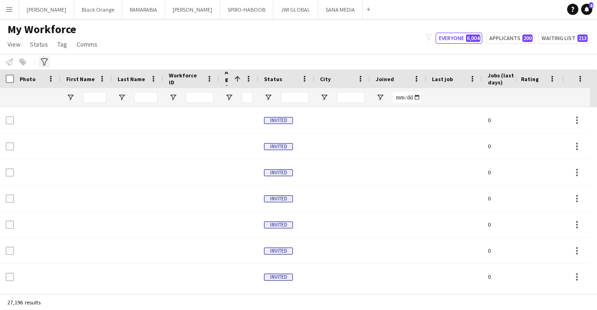
click at [44, 62] on icon "Advanced filters" at bounding box center [44, 61] width 7 height 7
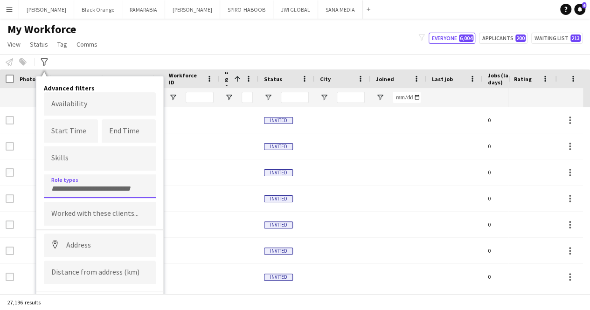
click at [111, 191] on div at bounding box center [100, 186] width 112 height 24
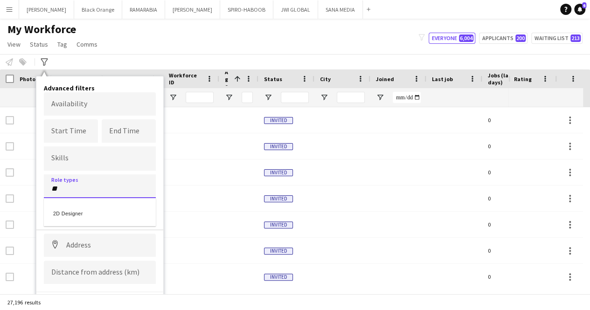
type input "**"
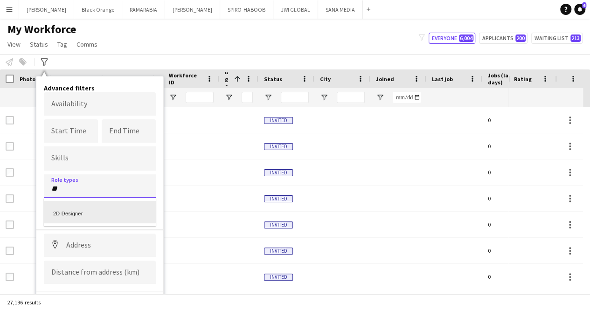
click at [64, 213] on div "2D Designer" at bounding box center [100, 212] width 112 height 22
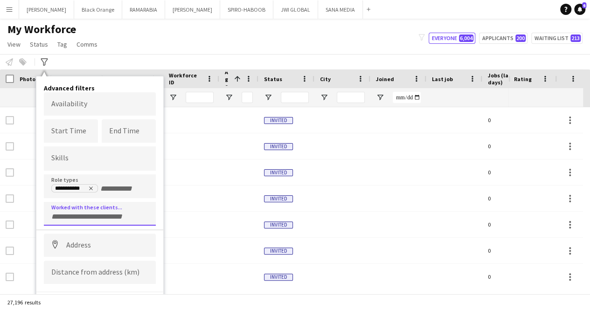
click at [64, 213] on input "Type to search clients..." at bounding box center [99, 217] width 97 height 8
type input "*"
click at [112, 183] on div at bounding box center [295, 155] width 590 height 310
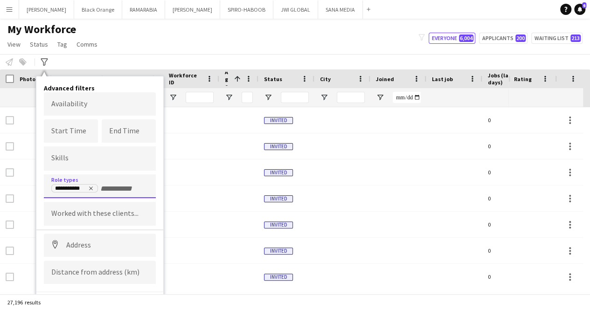
click at [124, 190] on input "+ Role type" at bounding box center [120, 189] width 40 height 8
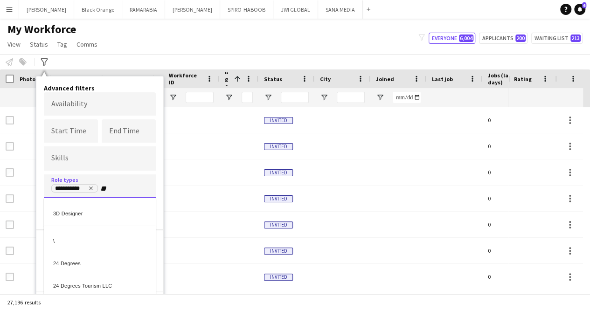
type input "**"
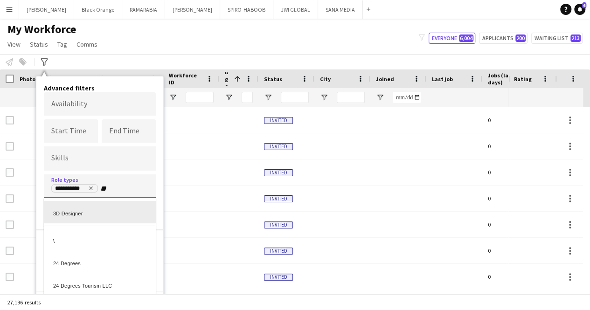
click at [124, 213] on div "3D Designer" at bounding box center [100, 212] width 112 height 22
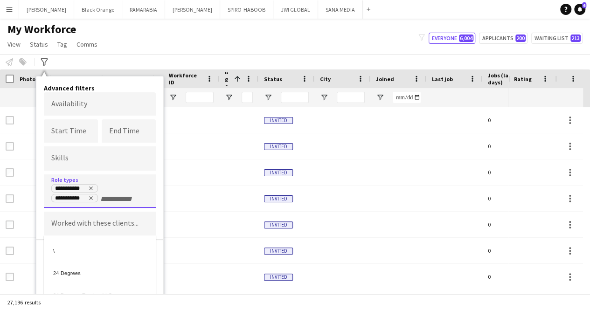
scroll to position [24, 0]
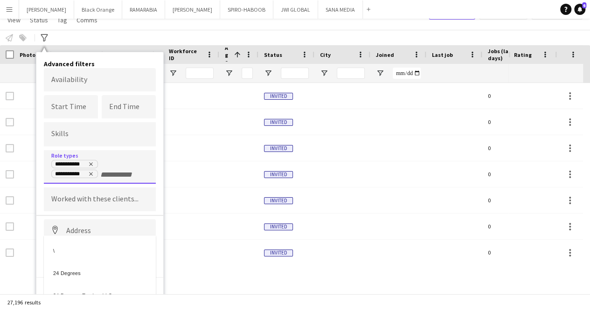
click at [160, 219] on div at bounding box center [295, 155] width 590 height 310
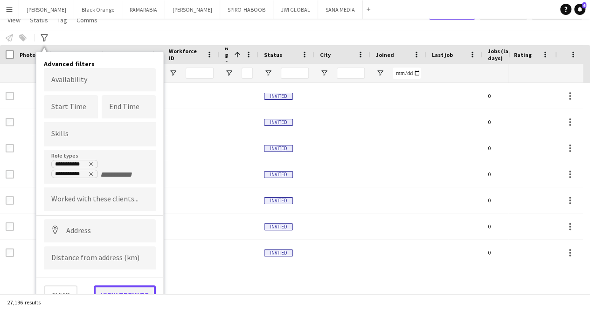
click at [123, 289] on button "View results" at bounding box center [125, 294] width 62 height 19
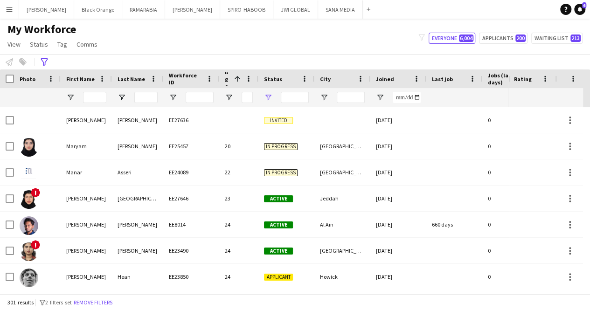
type input "**********"
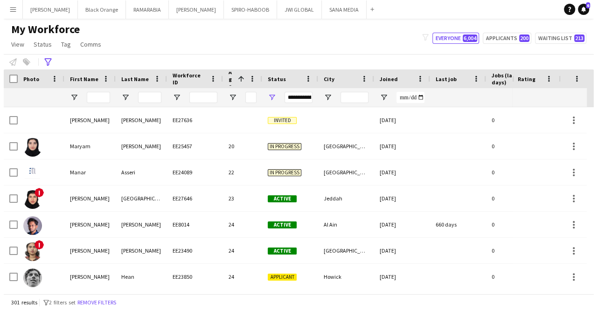
scroll to position [0, 0]
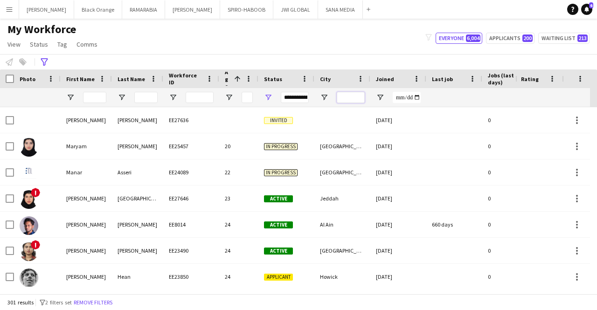
click at [341, 96] on input "City Filter Input" at bounding box center [351, 97] width 28 height 11
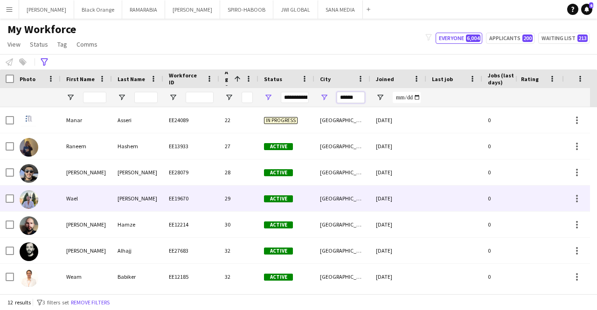
type input "******"
click at [81, 199] on div "Wael" at bounding box center [86, 199] width 51 height 26
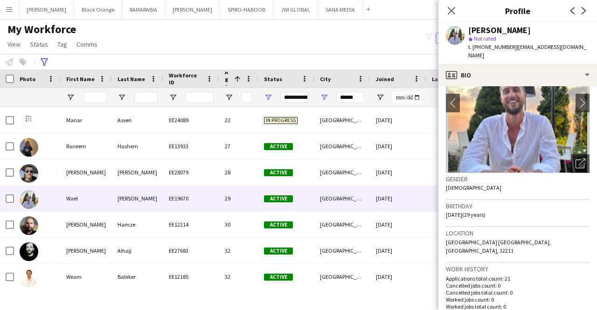
scroll to position [60, 0]
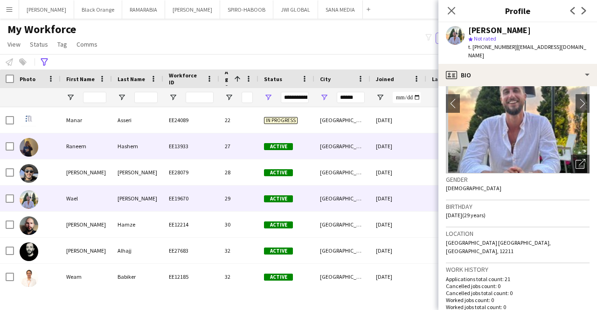
click at [89, 148] on div "Raneem" at bounding box center [86, 146] width 51 height 26
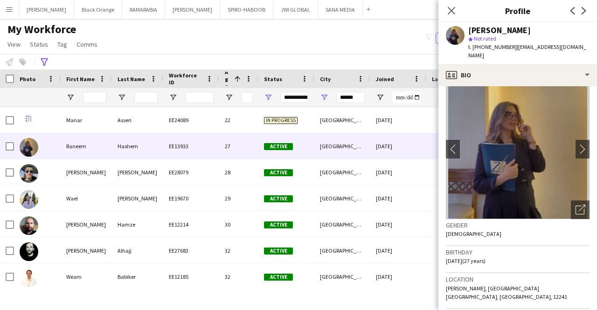
scroll to position [0, 0]
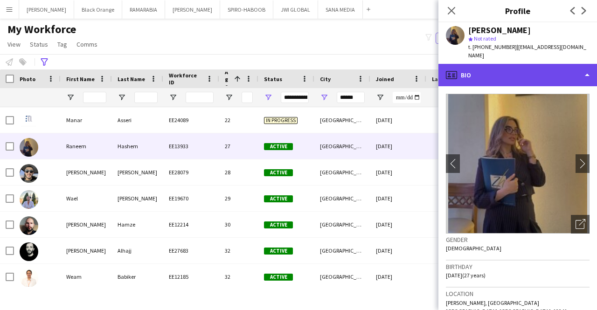
click at [489, 65] on div "profile Bio" at bounding box center [517, 75] width 158 height 22
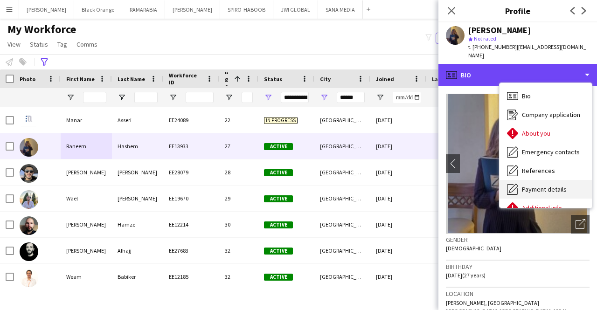
scroll to position [69, 0]
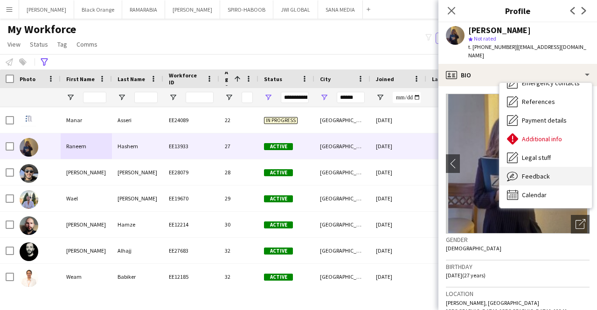
click at [489, 167] on div "Feedback Feedback" at bounding box center [545, 176] width 92 height 19
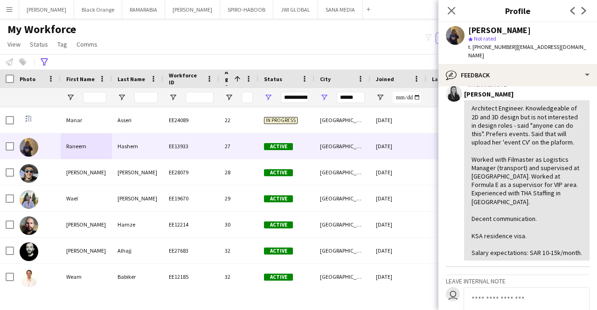
scroll to position [200, 0]
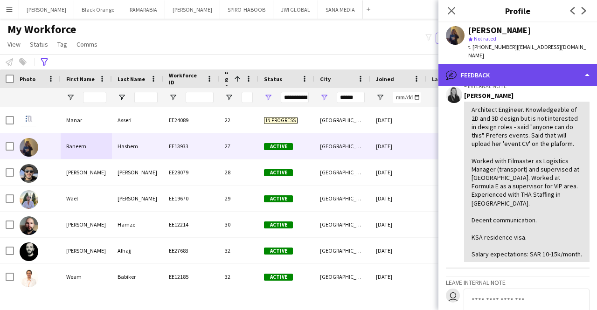
click at [488, 64] on div "bubble-pencil Feedback" at bounding box center [517, 75] width 158 height 22
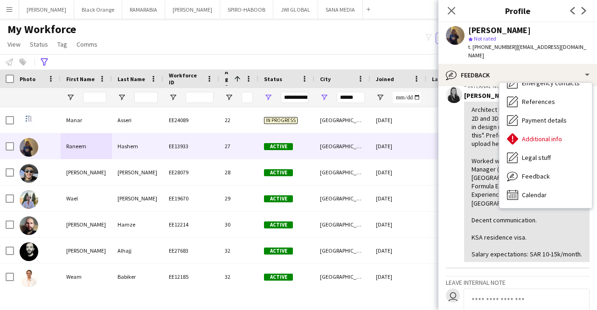
drag, startPoint x: 472, startPoint y: 43, endPoint x: 509, endPoint y: 51, distance: 38.0
click at [489, 51] on div "t. +966533383603 | raneemhashemm@gmail.com" at bounding box center [528, 51] width 121 height 17
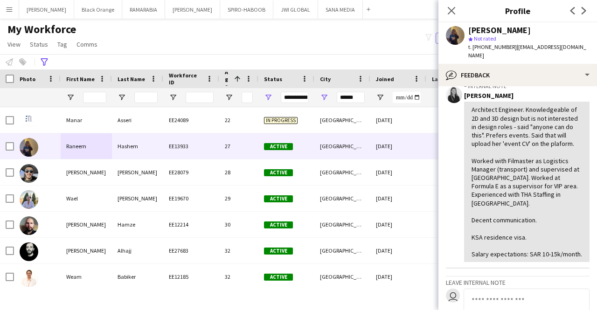
copy span "+966533383603"
